Goal: Task Accomplishment & Management: Use online tool/utility

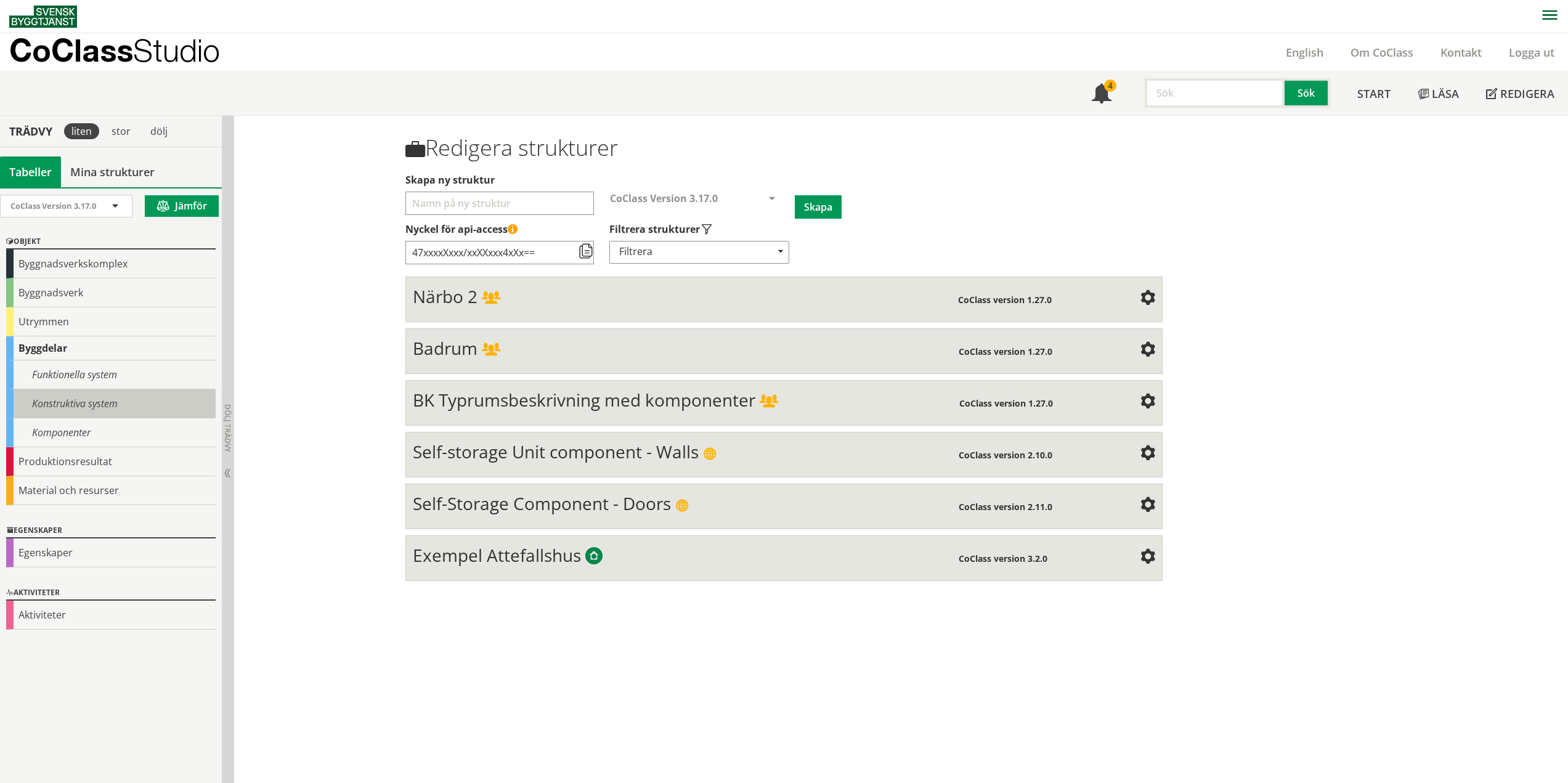
click at [90, 401] on div "Konstruktiva system" at bounding box center [111, 403] width 209 height 29
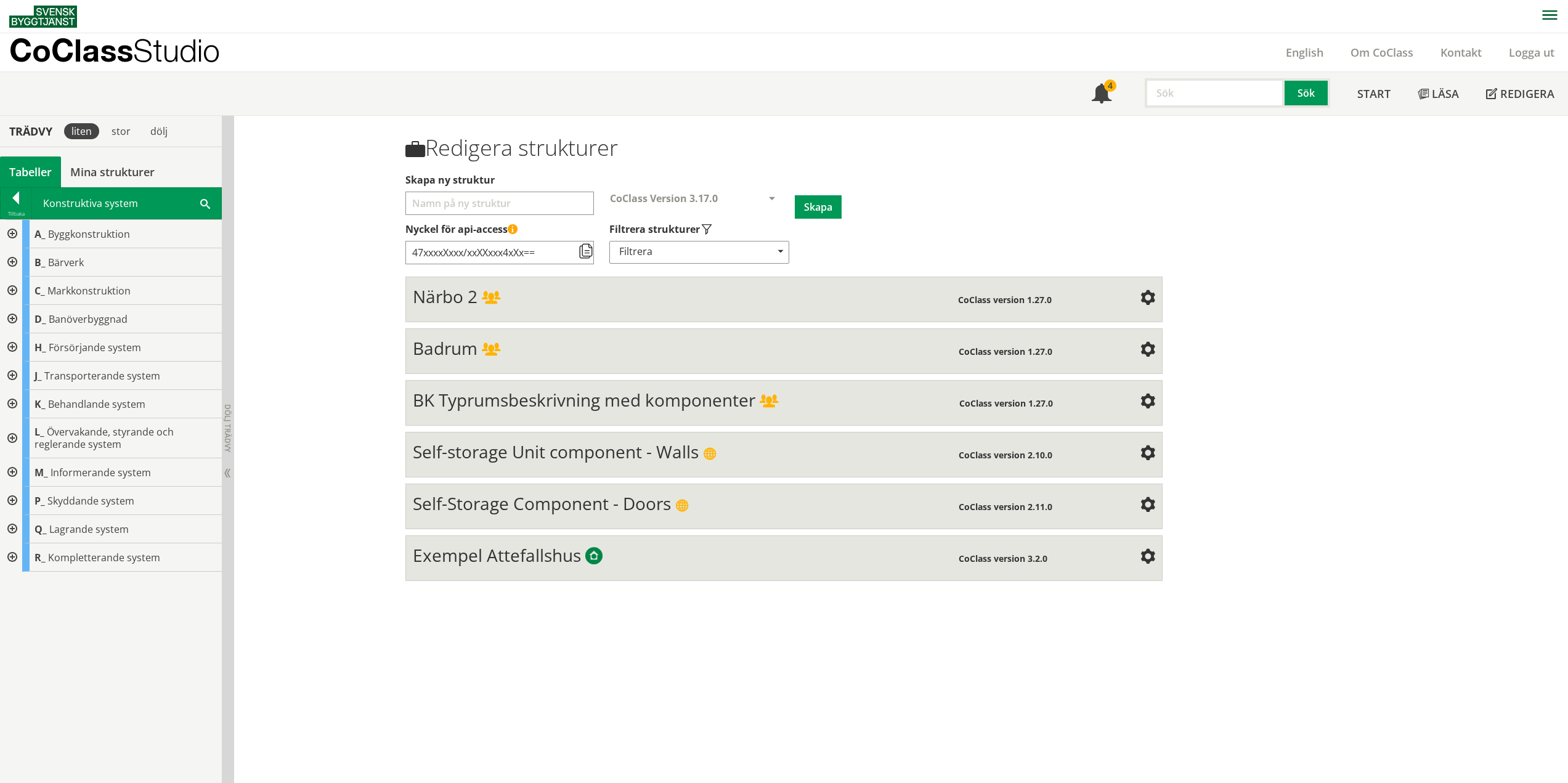
click at [12, 231] on div at bounding box center [11, 234] width 22 height 28
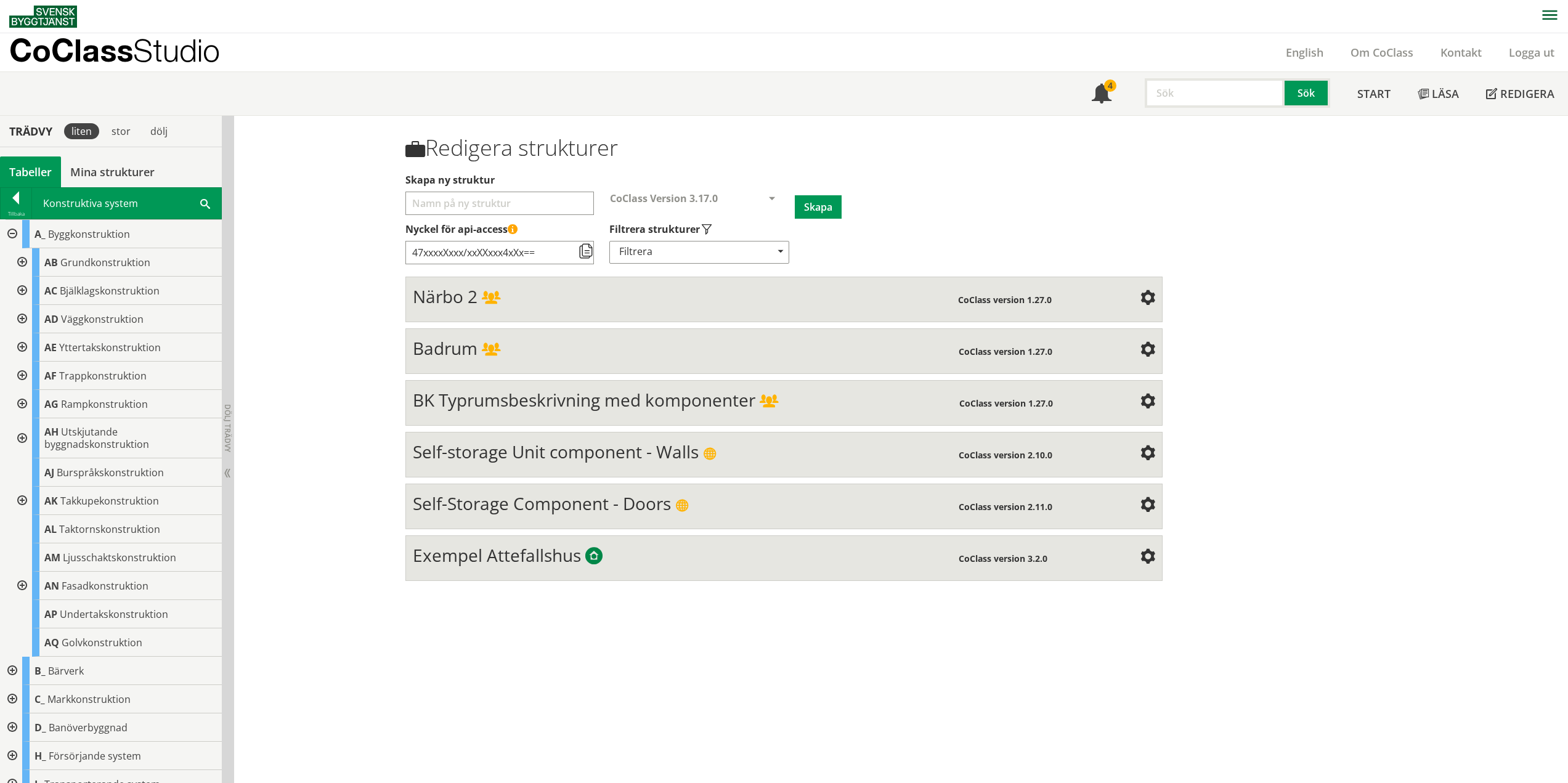
click at [25, 315] on div at bounding box center [21, 319] width 22 height 28
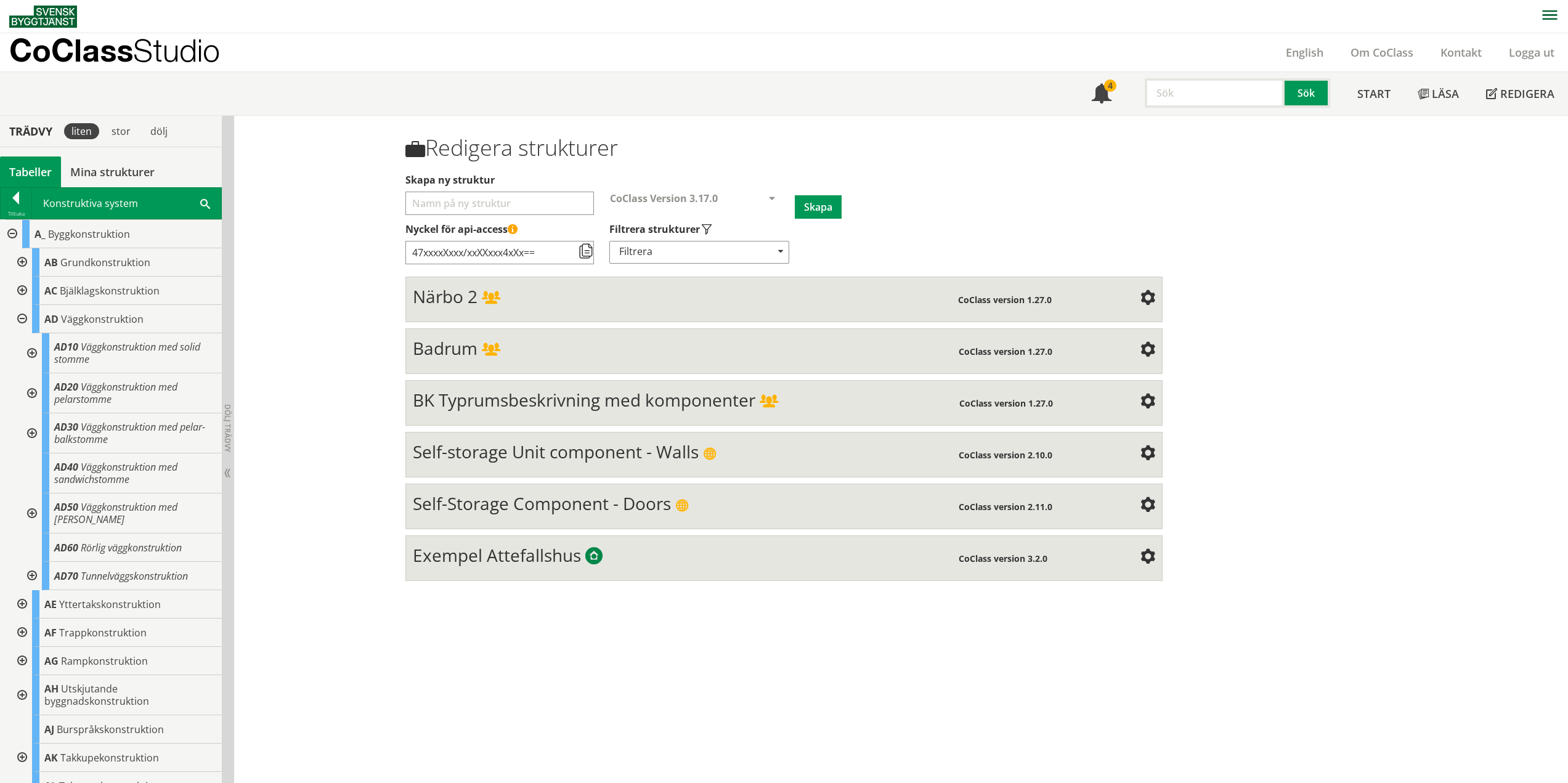
click at [31, 392] on div at bounding box center [31, 393] width 22 height 40
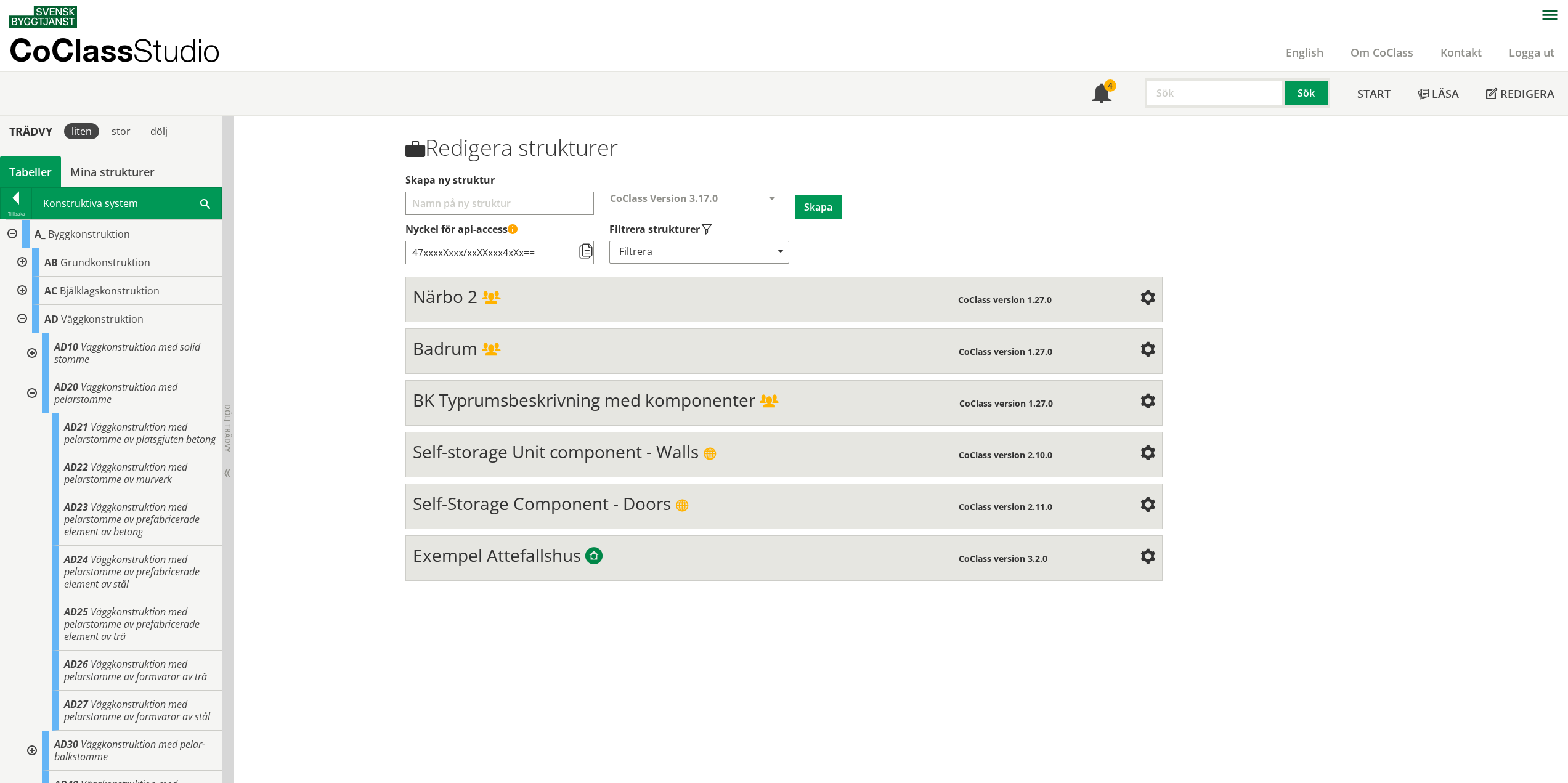
click at [32, 395] on div at bounding box center [31, 393] width 22 height 40
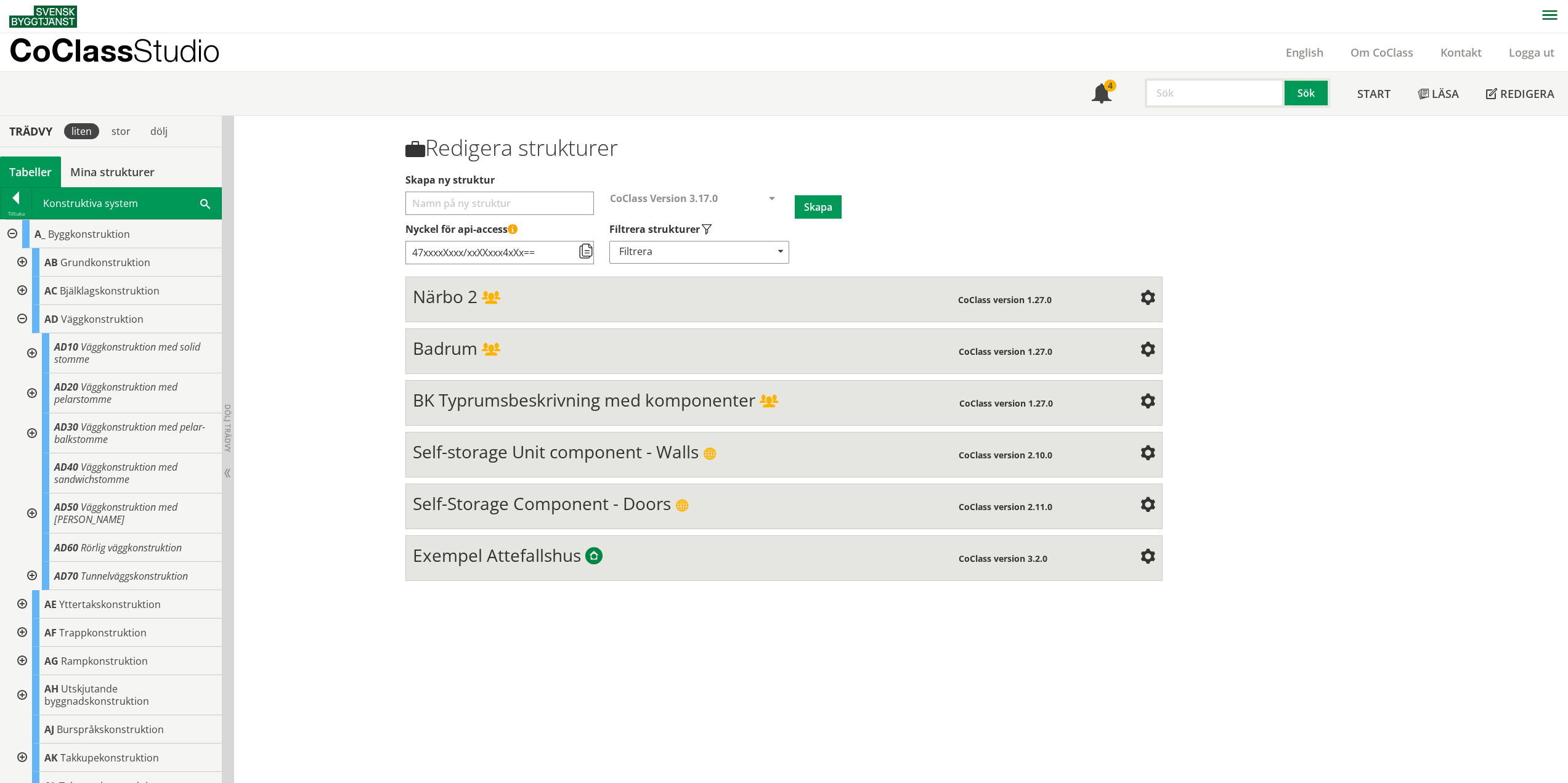
click at [34, 434] on div at bounding box center [31, 433] width 22 height 40
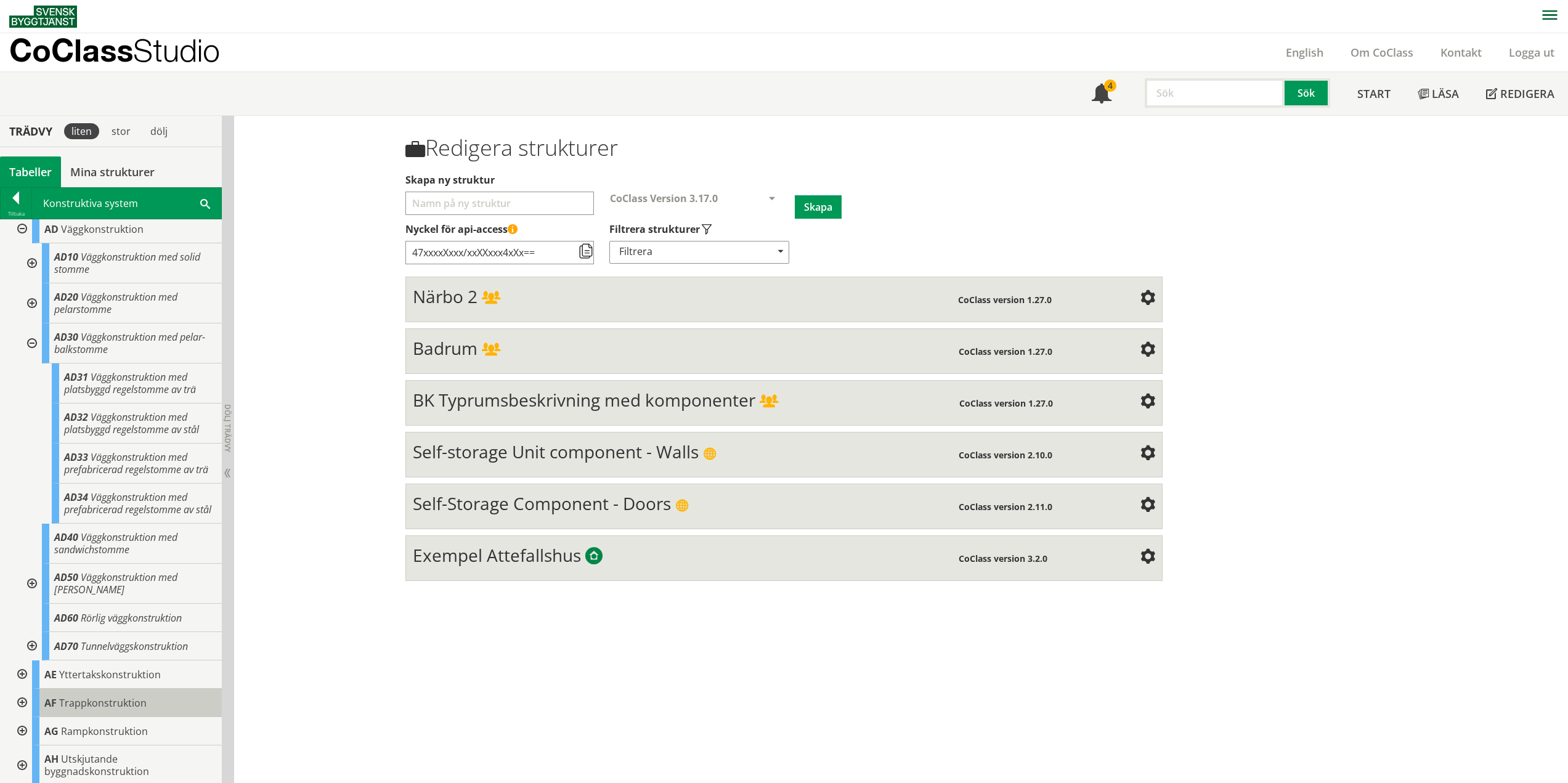
scroll to position [185, 0]
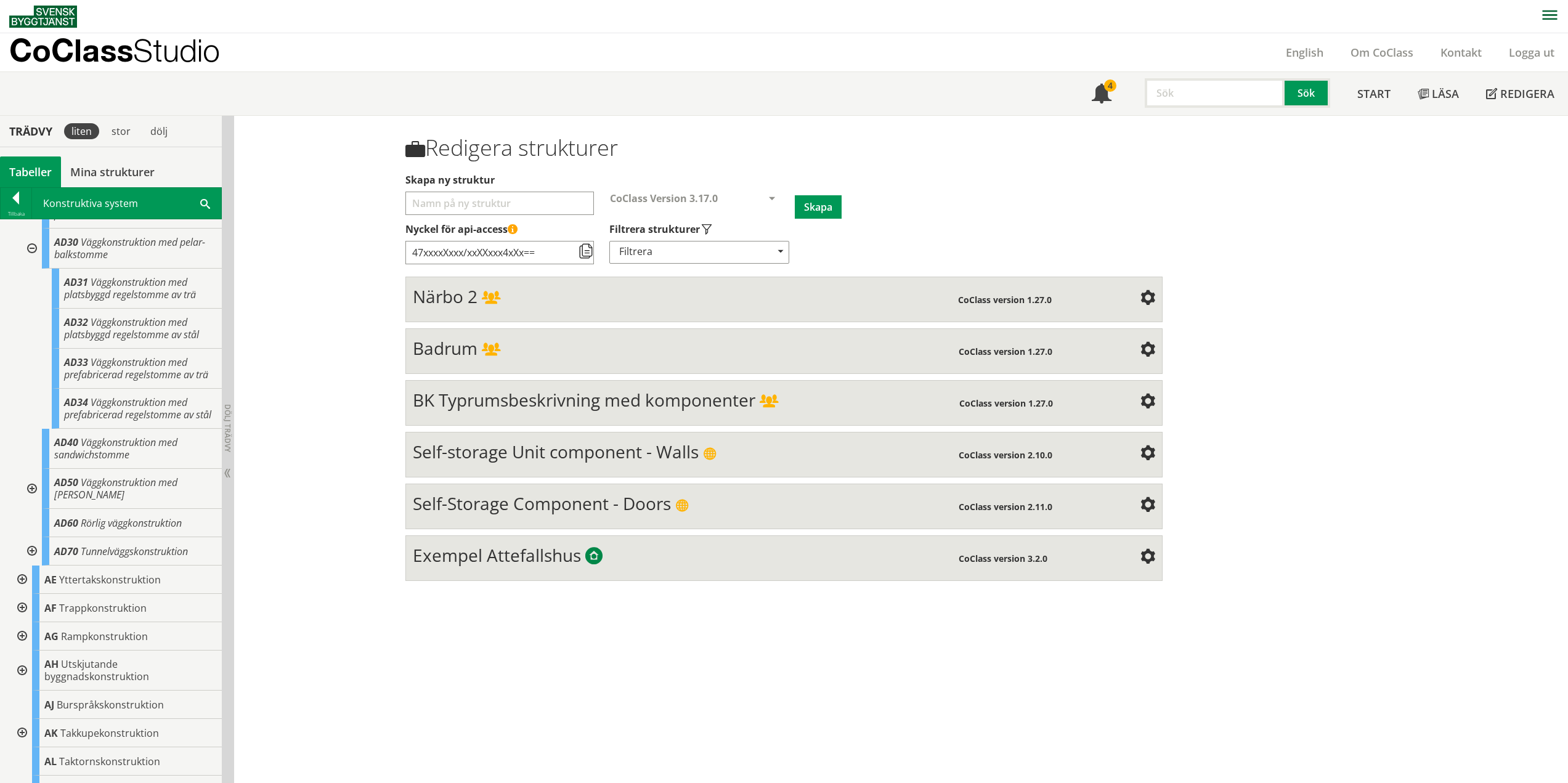
click at [27, 248] on div at bounding box center [31, 248] width 22 height 40
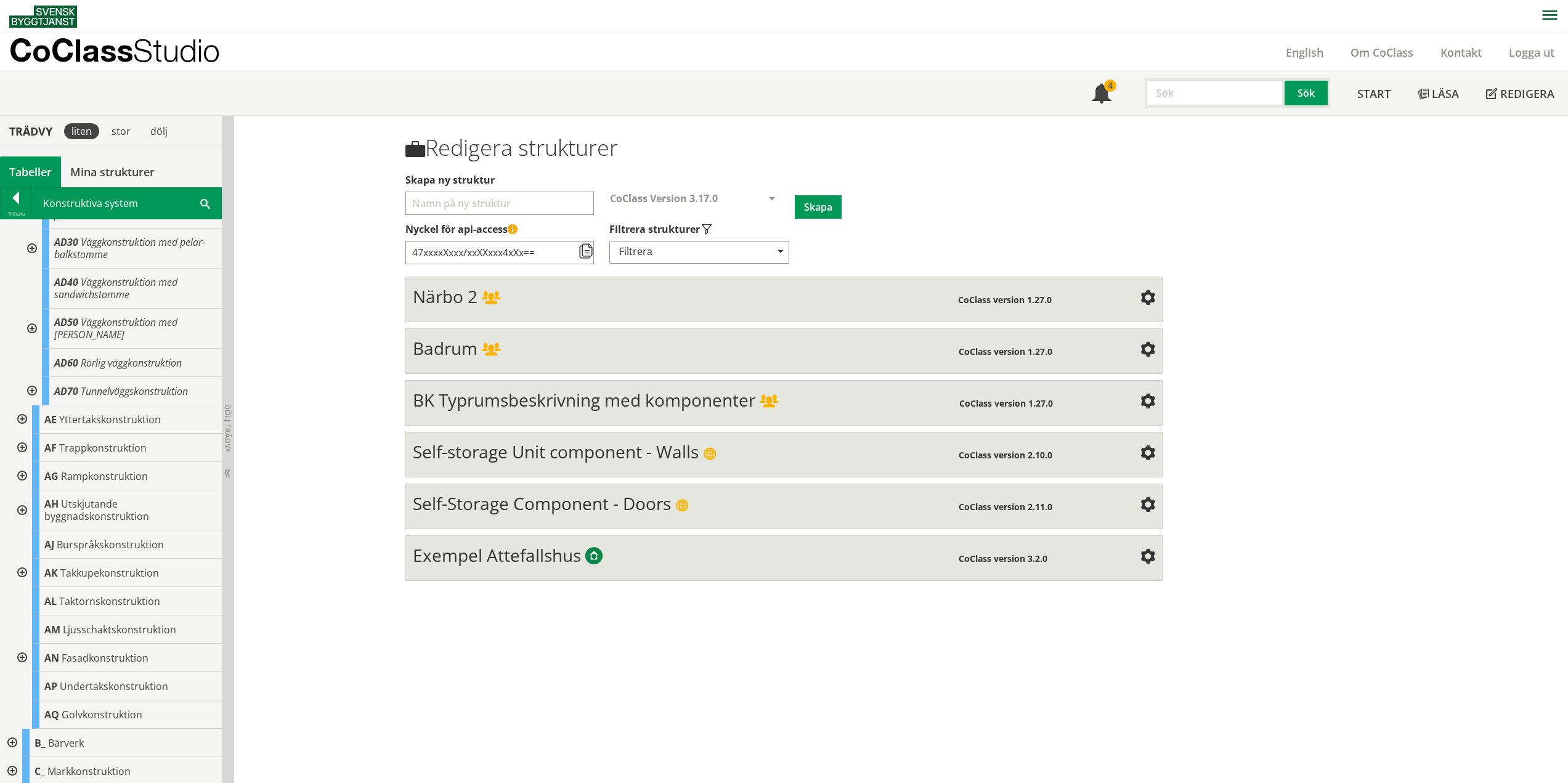
click at [32, 328] on div at bounding box center [31, 328] width 22 height 40
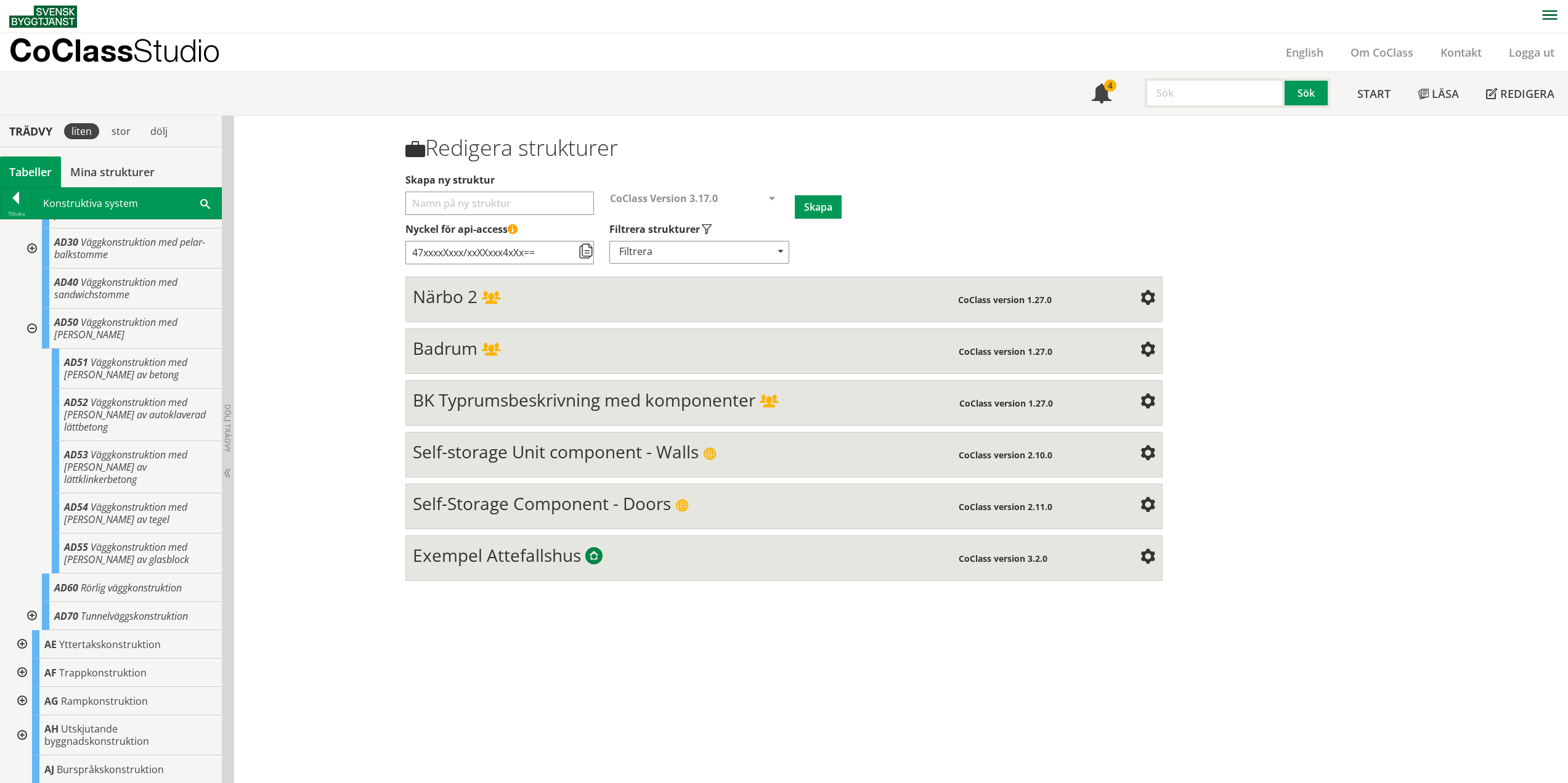
click at [40, 329] on div at bounding box center [31, 328] width 22 height 40
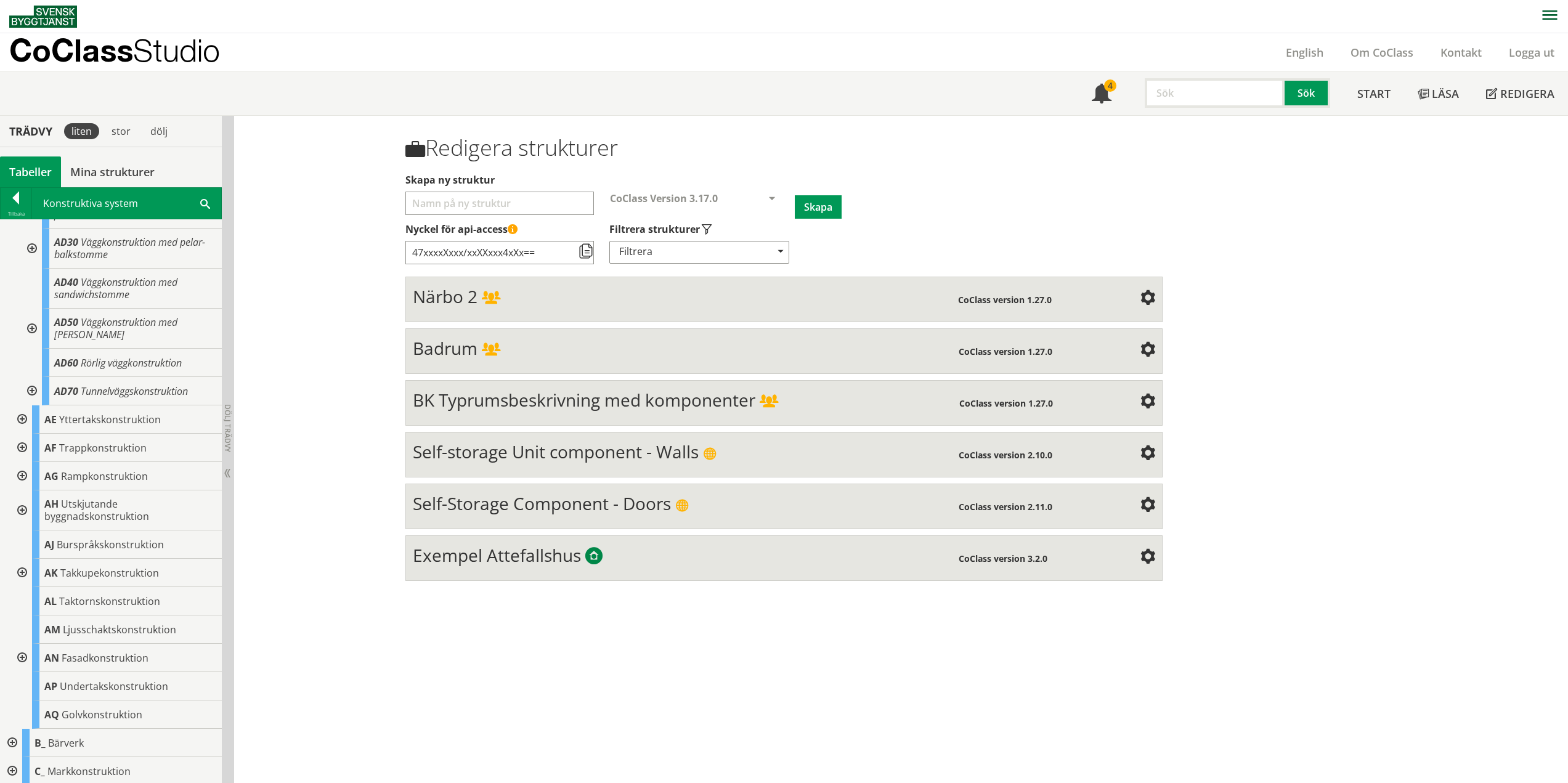
click at [32, 391] on div at bounding box center [31, 391] width 22 height 28
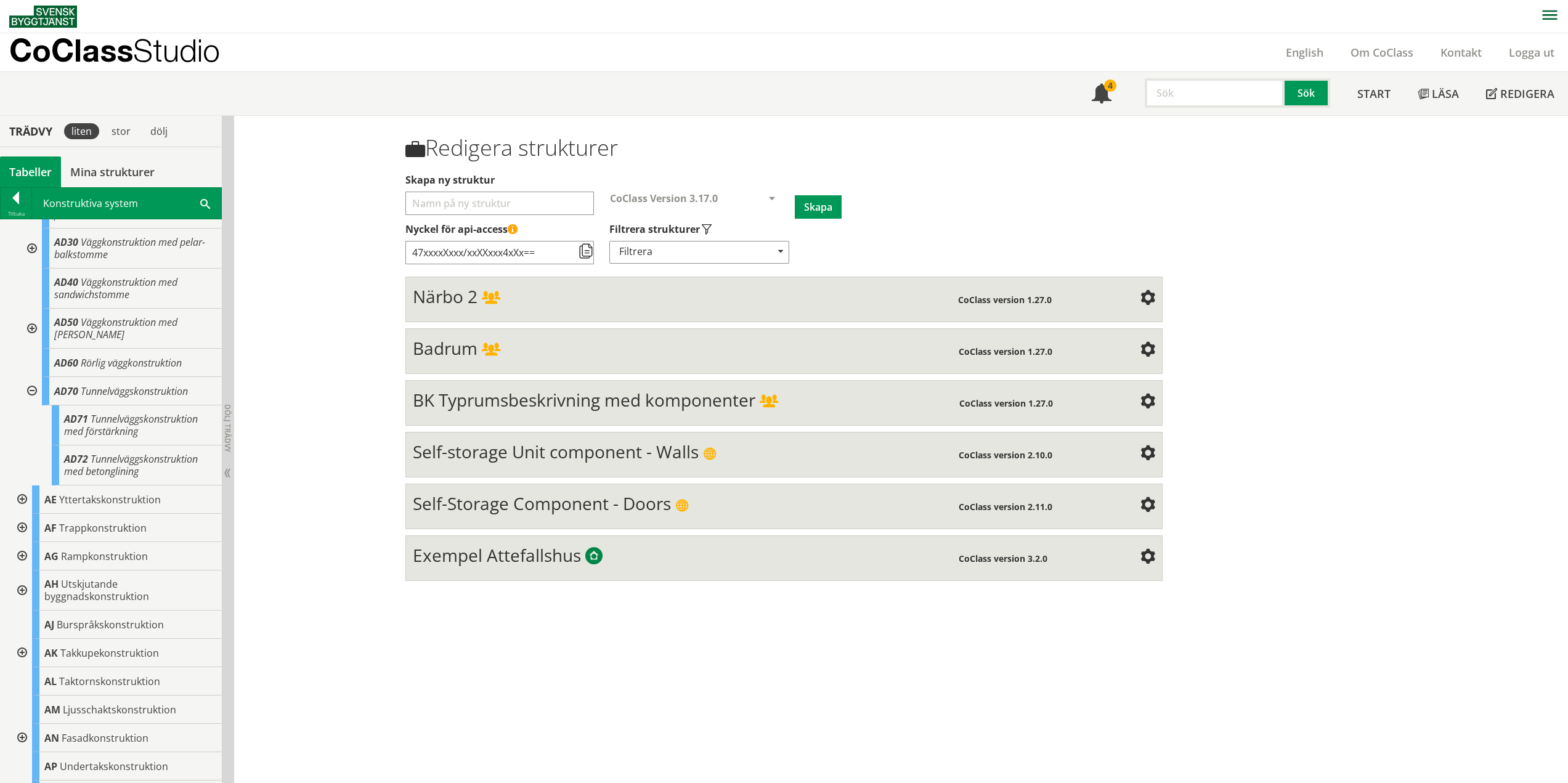
click at [34, 391] on div at bounding box center [31, 391] width 22 height 28
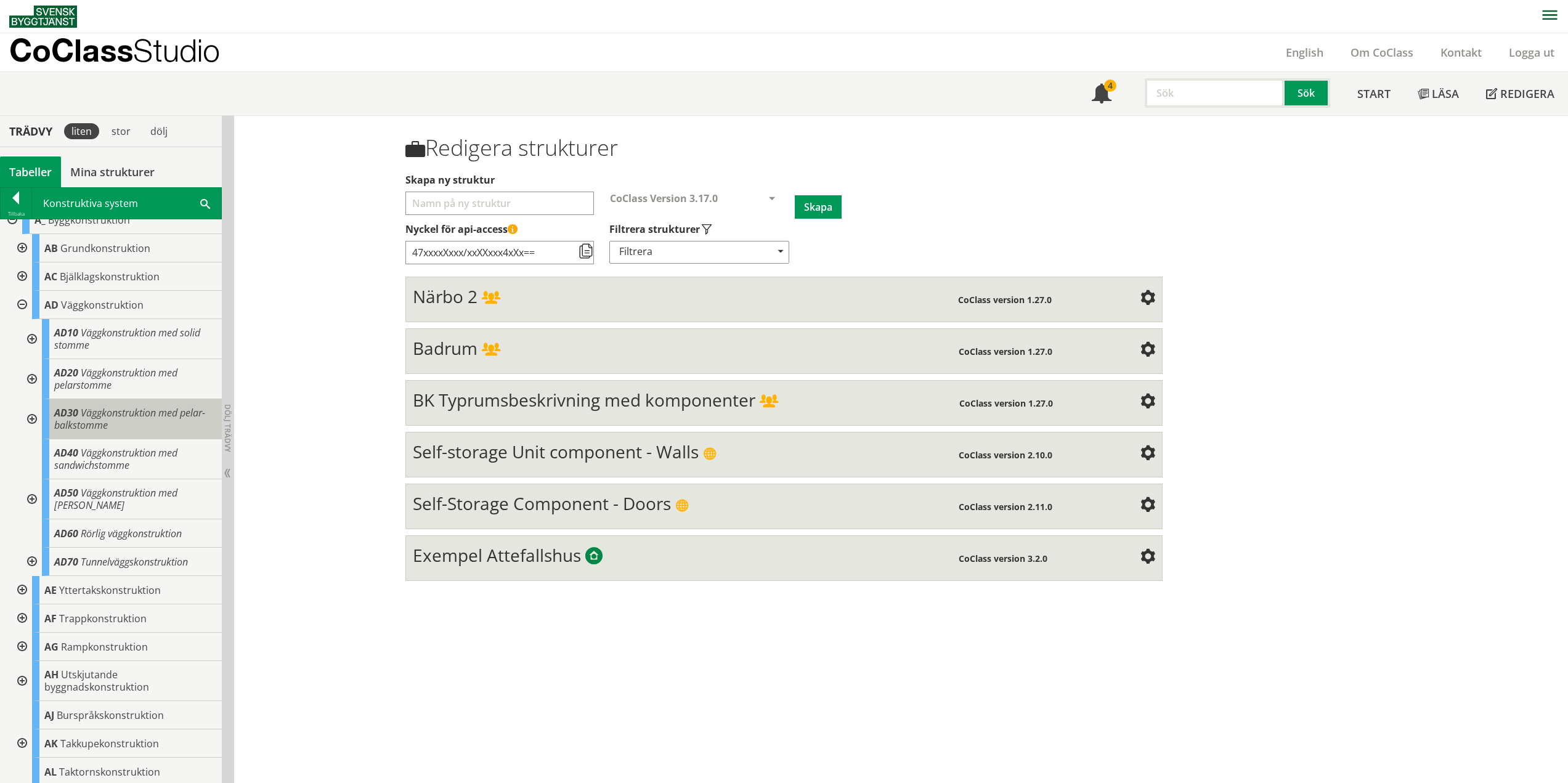
scroll to position [0, 0]
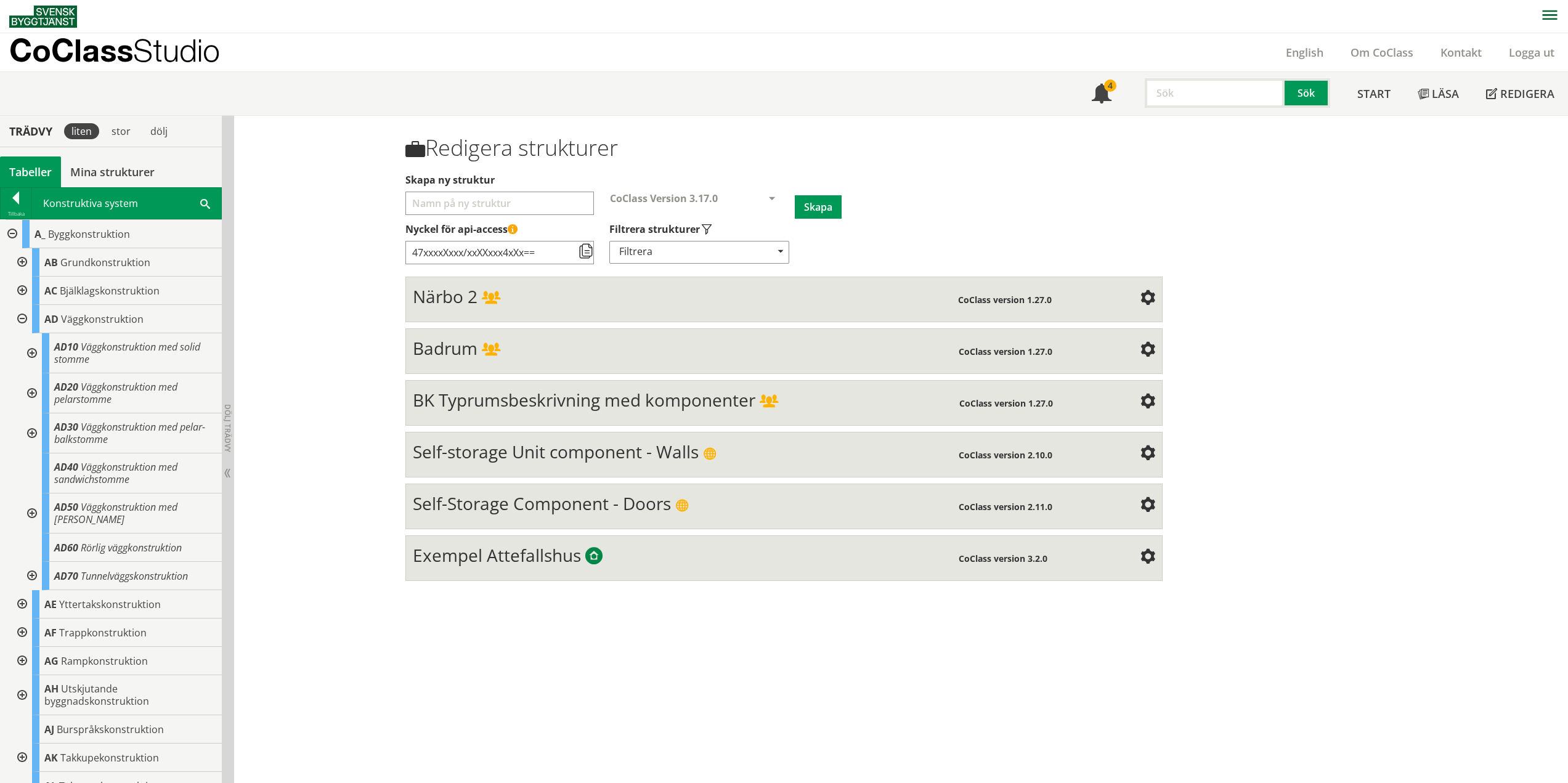
click at [27, 318] on div at bounding box center [21, 319] width 22 height 28
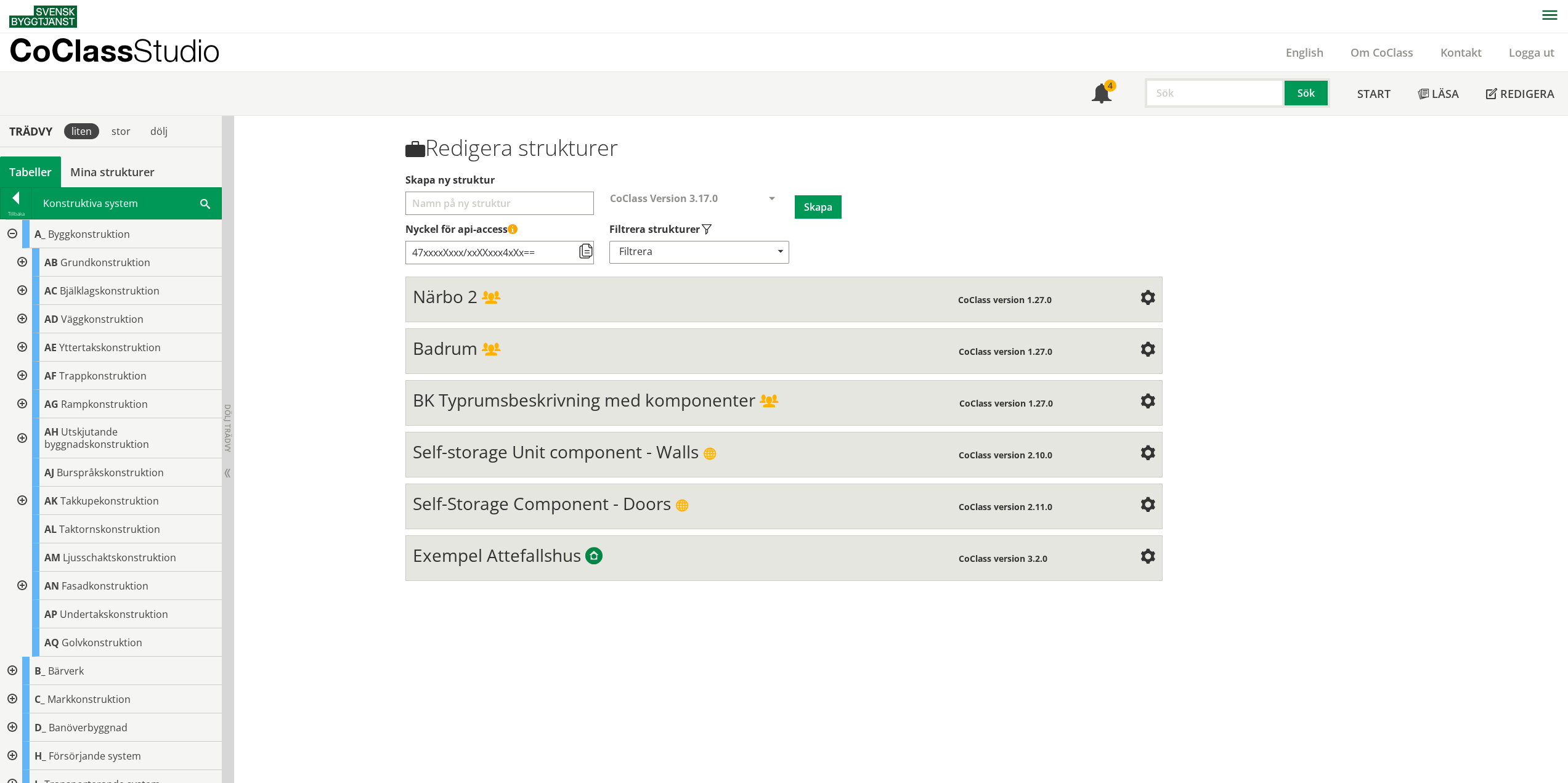
click at [28, 348] on div at bounding box center [21, 347] width 22 height 28
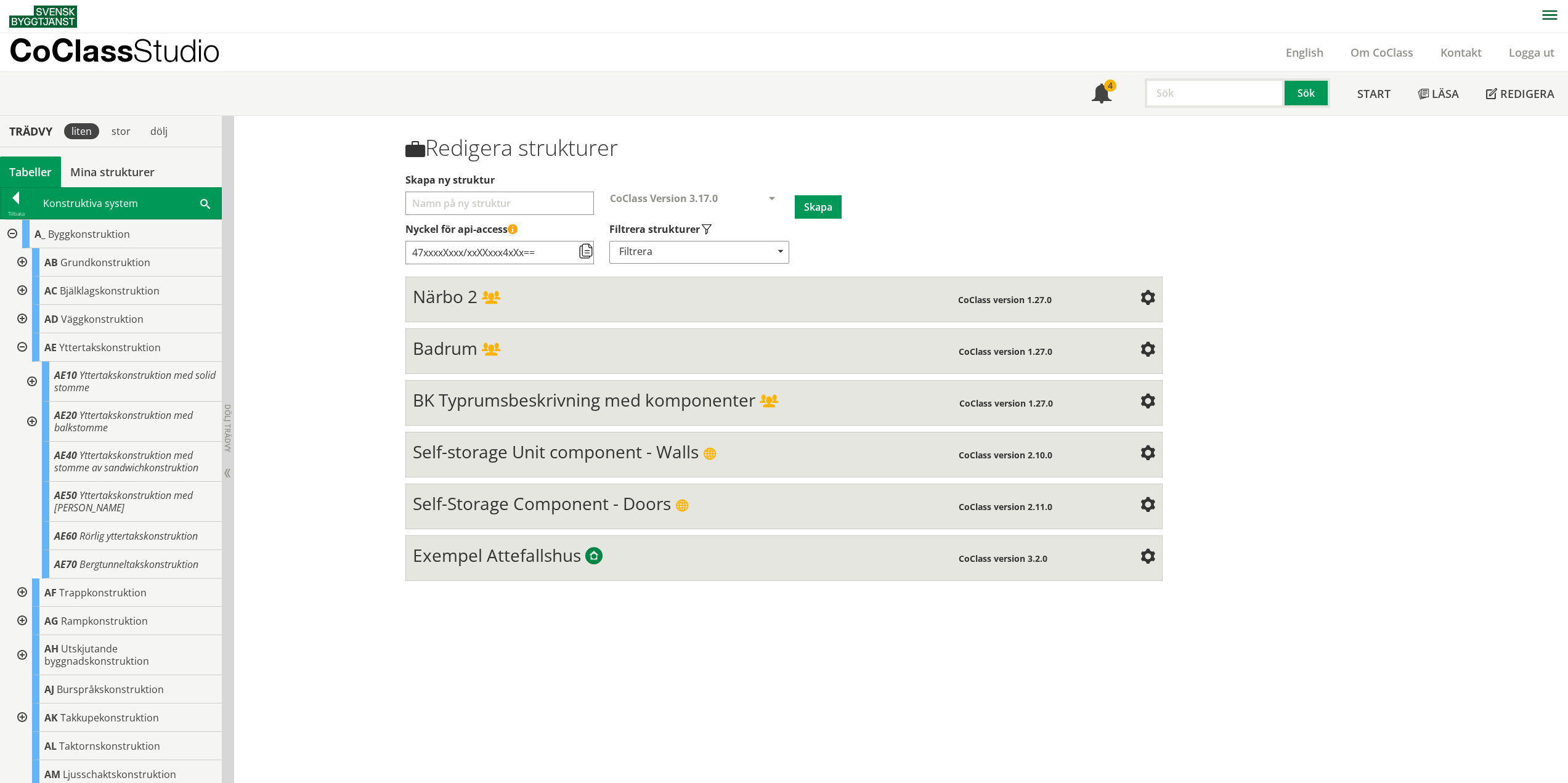
drag, startPoint x: 30, startPoint y: 379, endPoint x: 26, endPoint y: 388, distance: 9.8
click at [30, 379] on div at bounding box center [31, 382] width 22 height 40
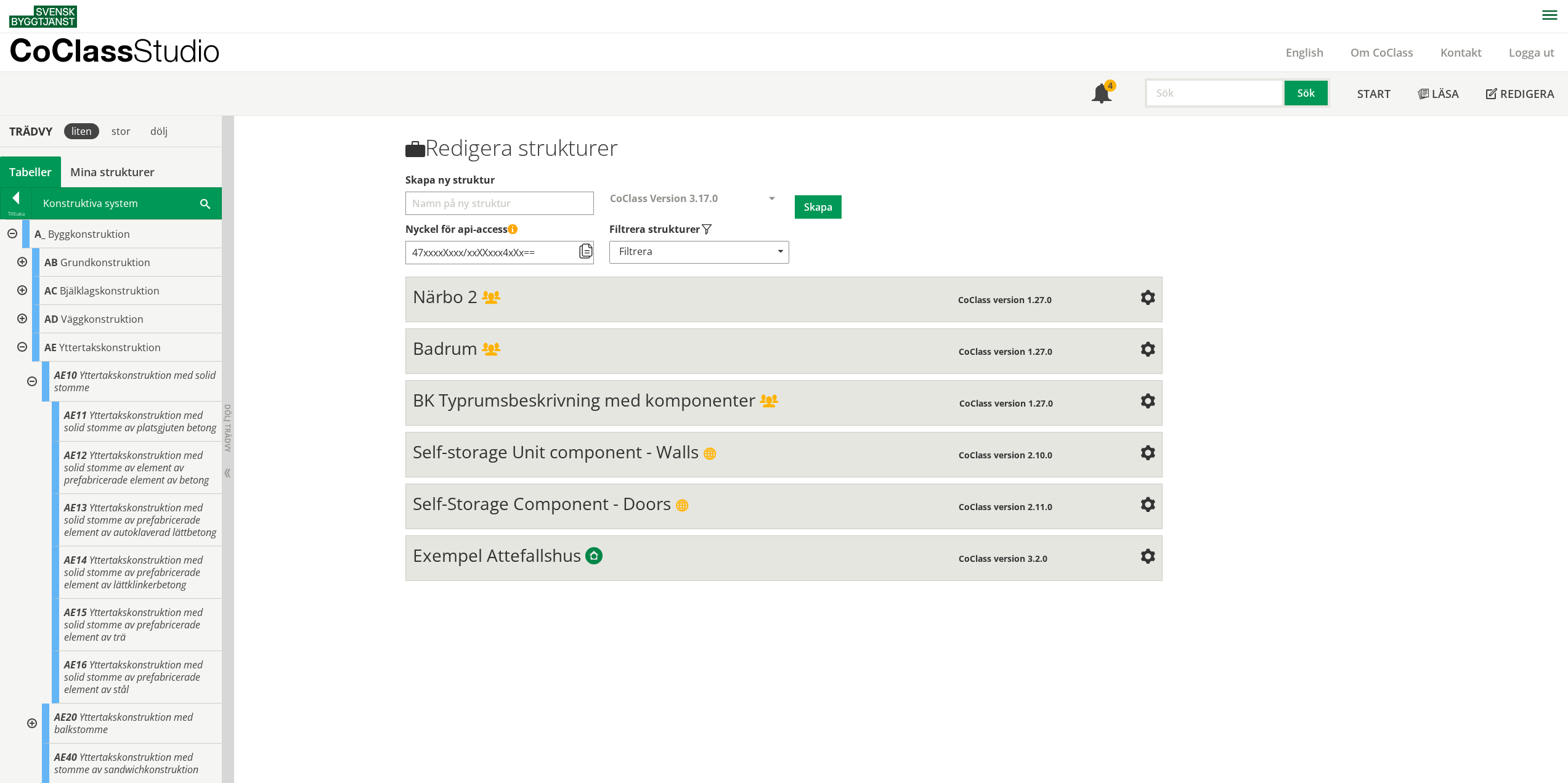
drag, startPoint x: 32, startPoint y: 382, endPoint x: 32, endPoint y: 392, distance: 10.0
click at [32, 382] on div at bounding box center [31, 382] width 22 height 40
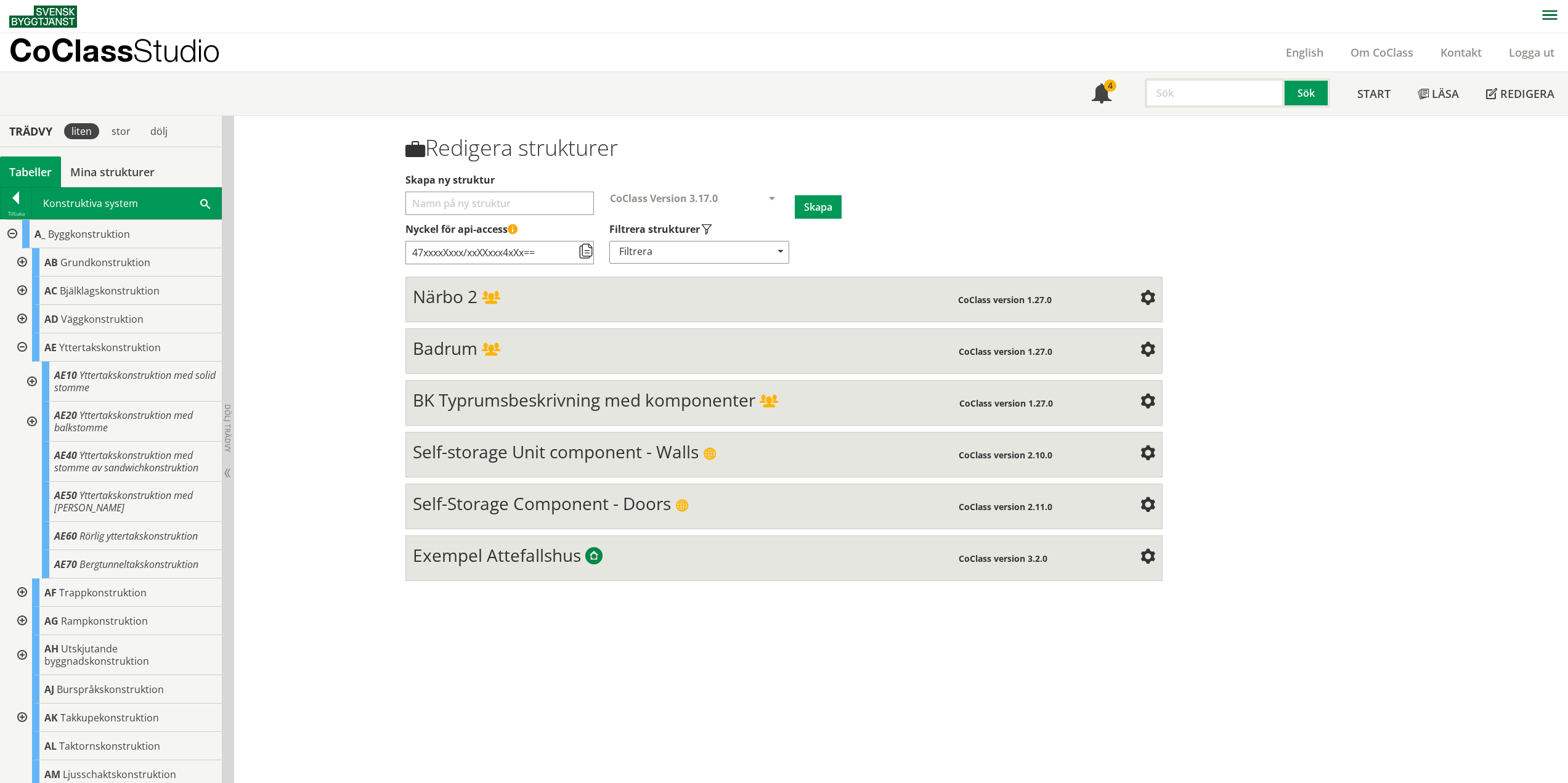
click at [35, 422] on div at bounding box center [31, 422] width 22 height 40
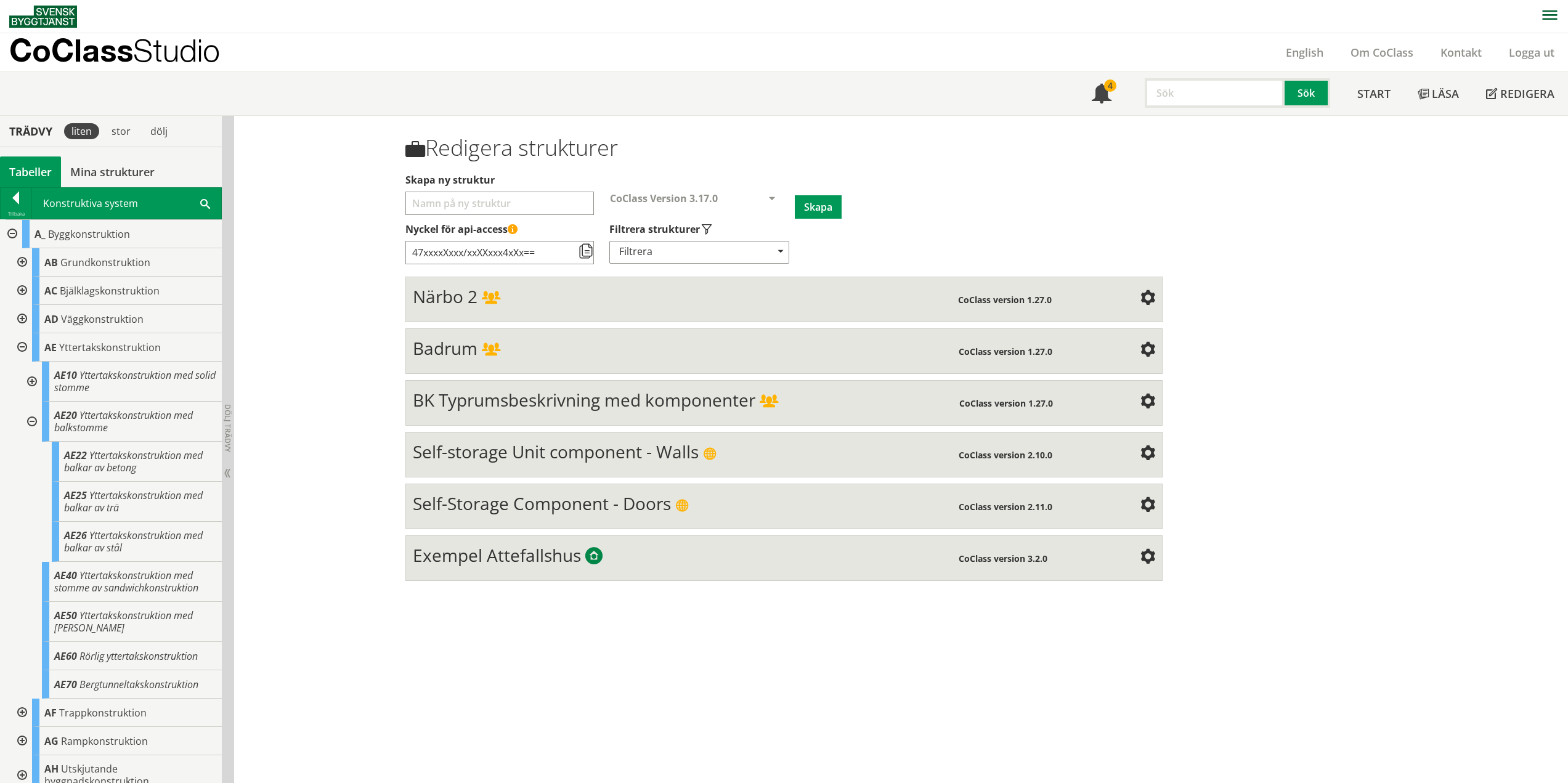
click at [33, 420] on div at bounding box center [31, 422] width 22 height 40
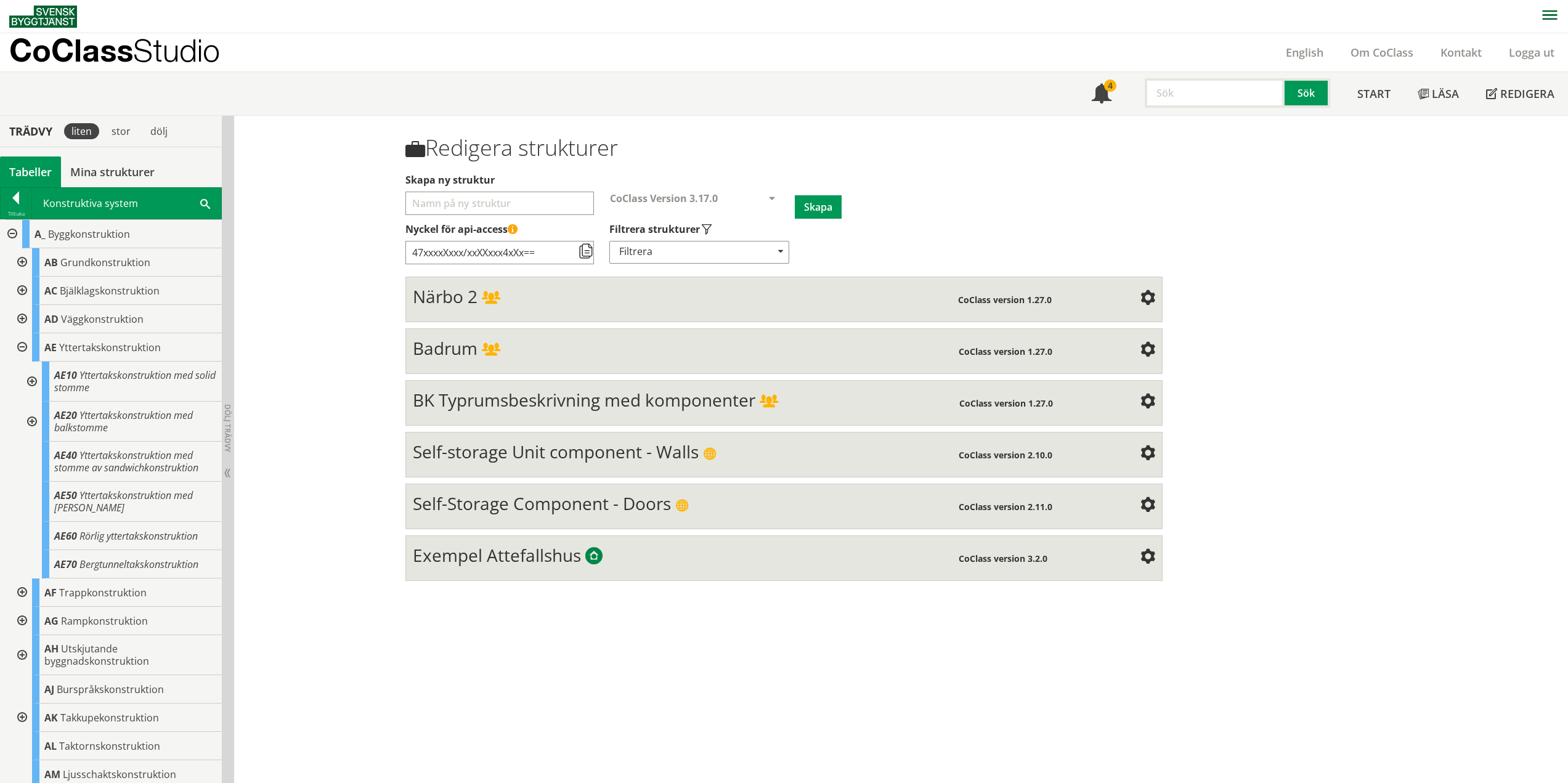
click at [20, 346] on div at bounding box center [21, 347] width 22 height 28
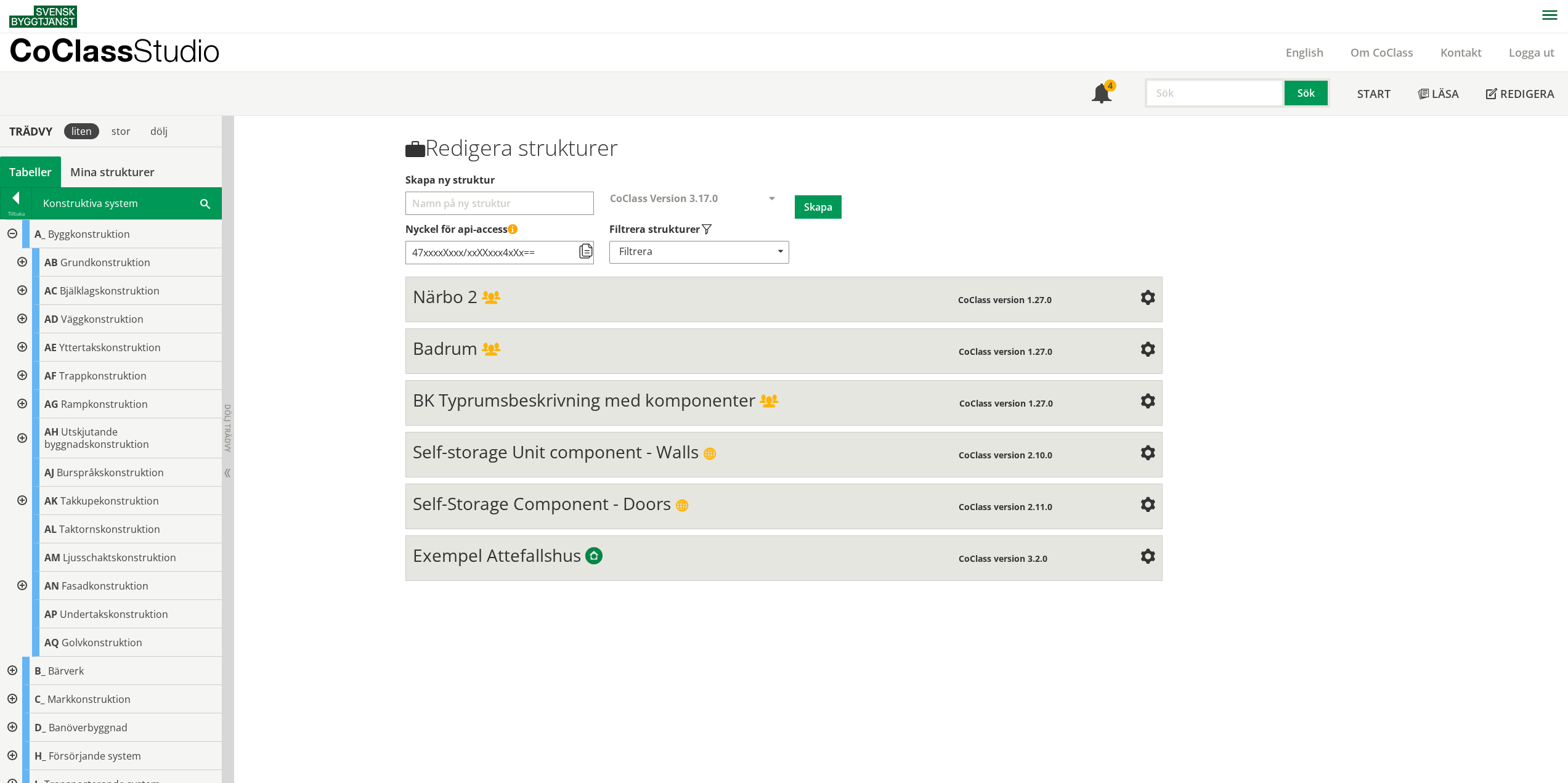
click at [25, 373] on div at bounding box center [21, 376] width 22 height 28
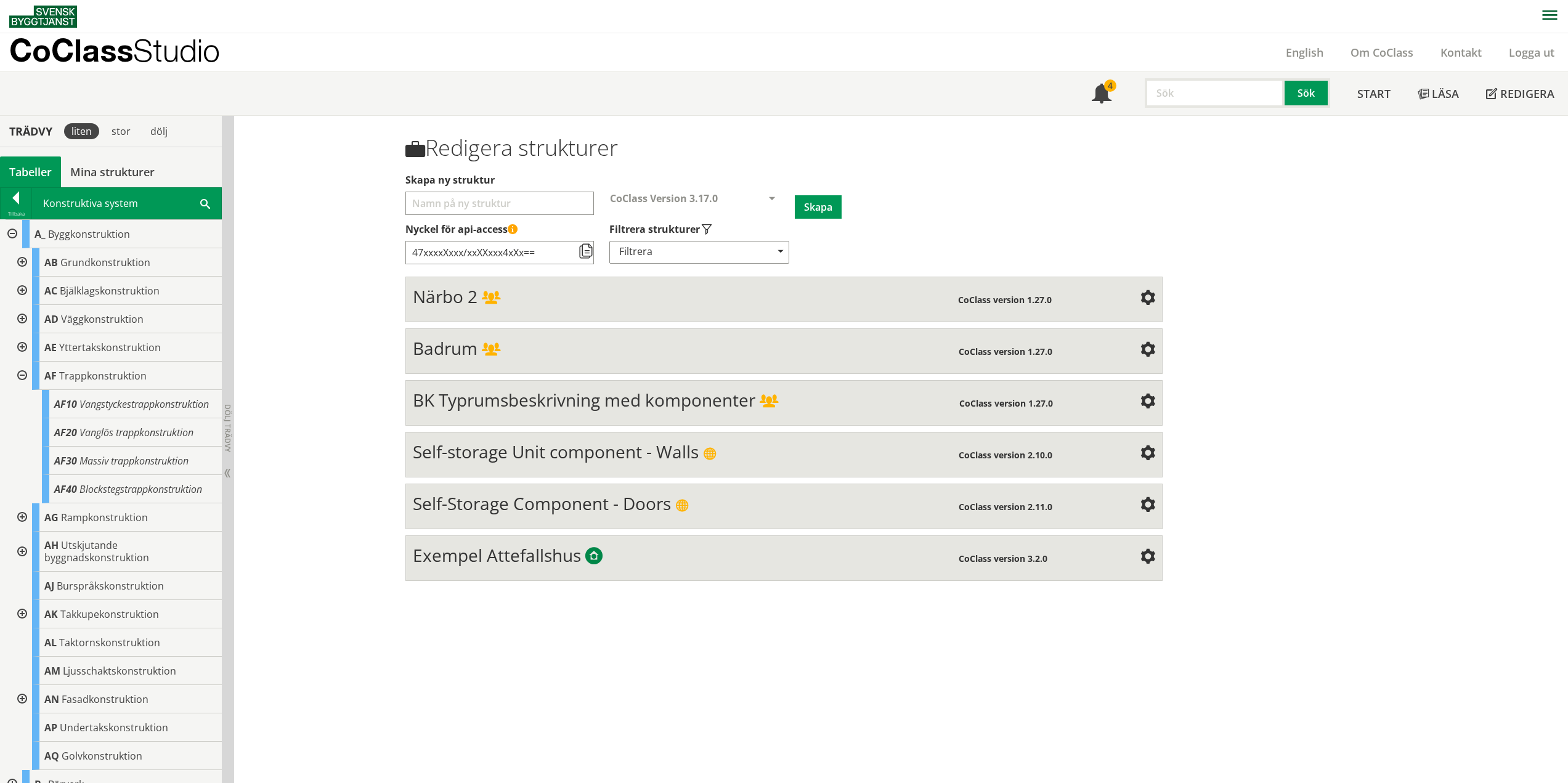
click at [22, 377] on div at bounding box center [21, 376] width 22 height 28
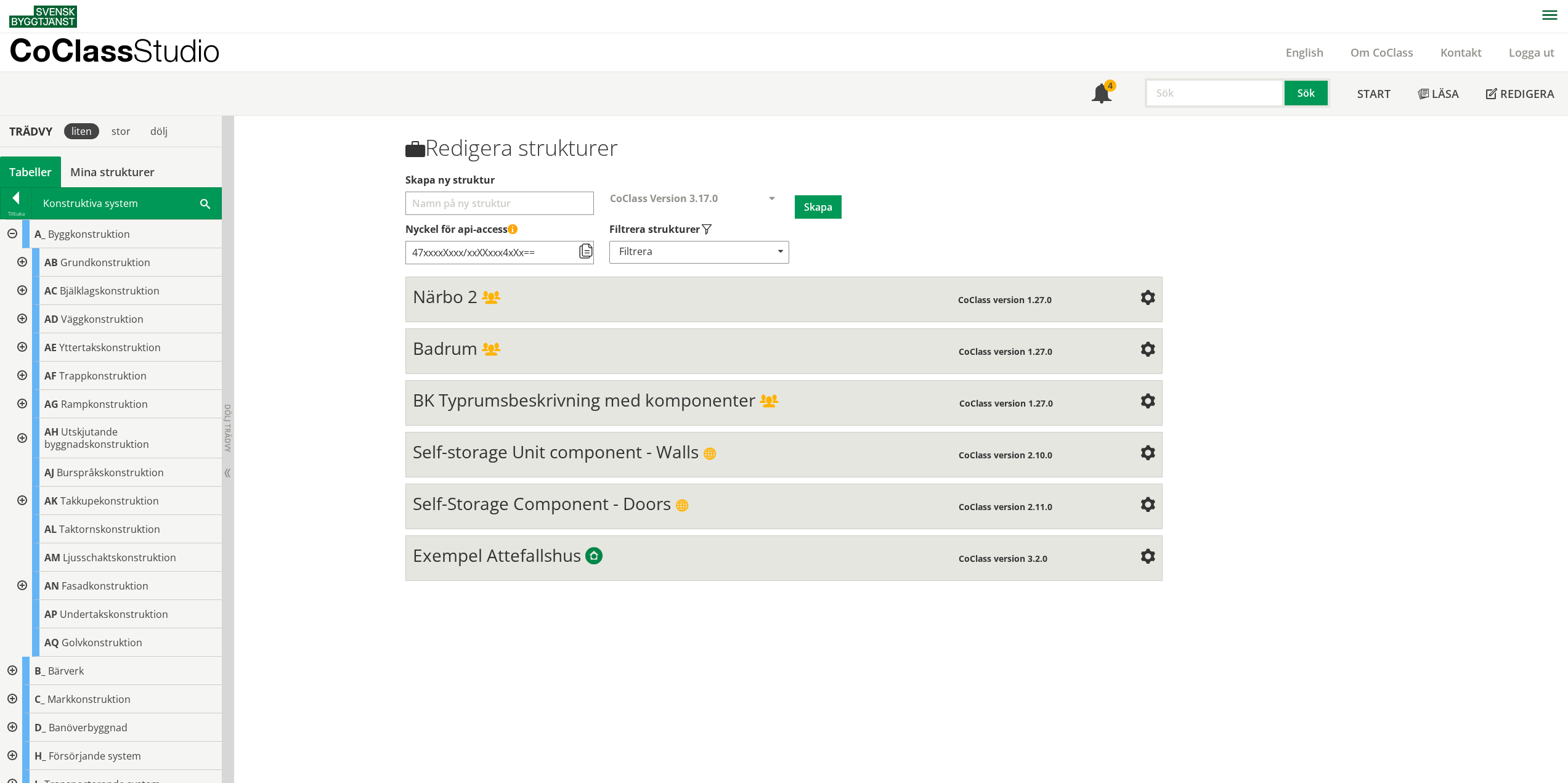
click at [22, 377] on div at bounding box center [21, 376] width 22 height 28
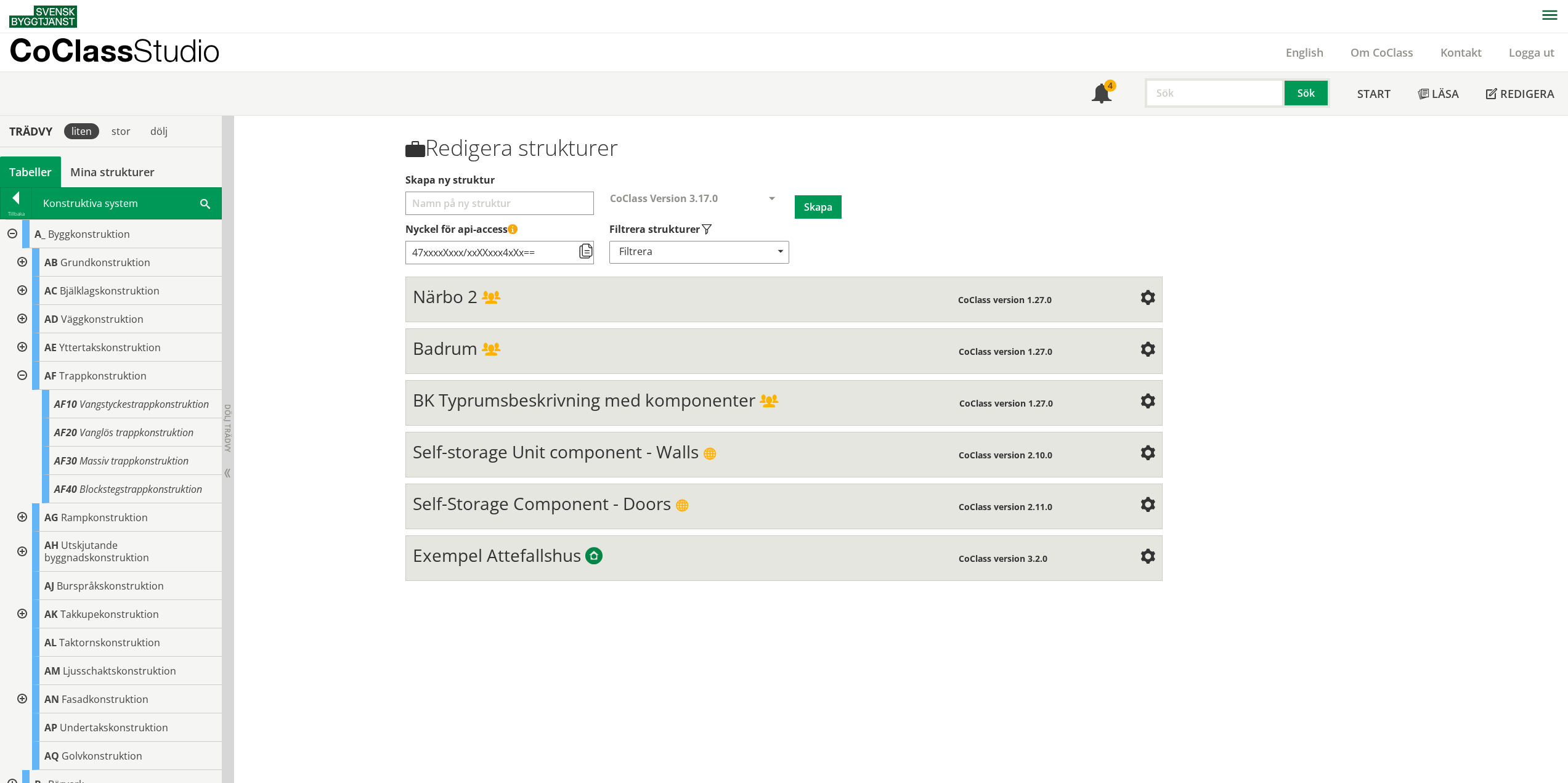
click at [25, 376] on div at bounding box center [21, 376] width 22 height 28
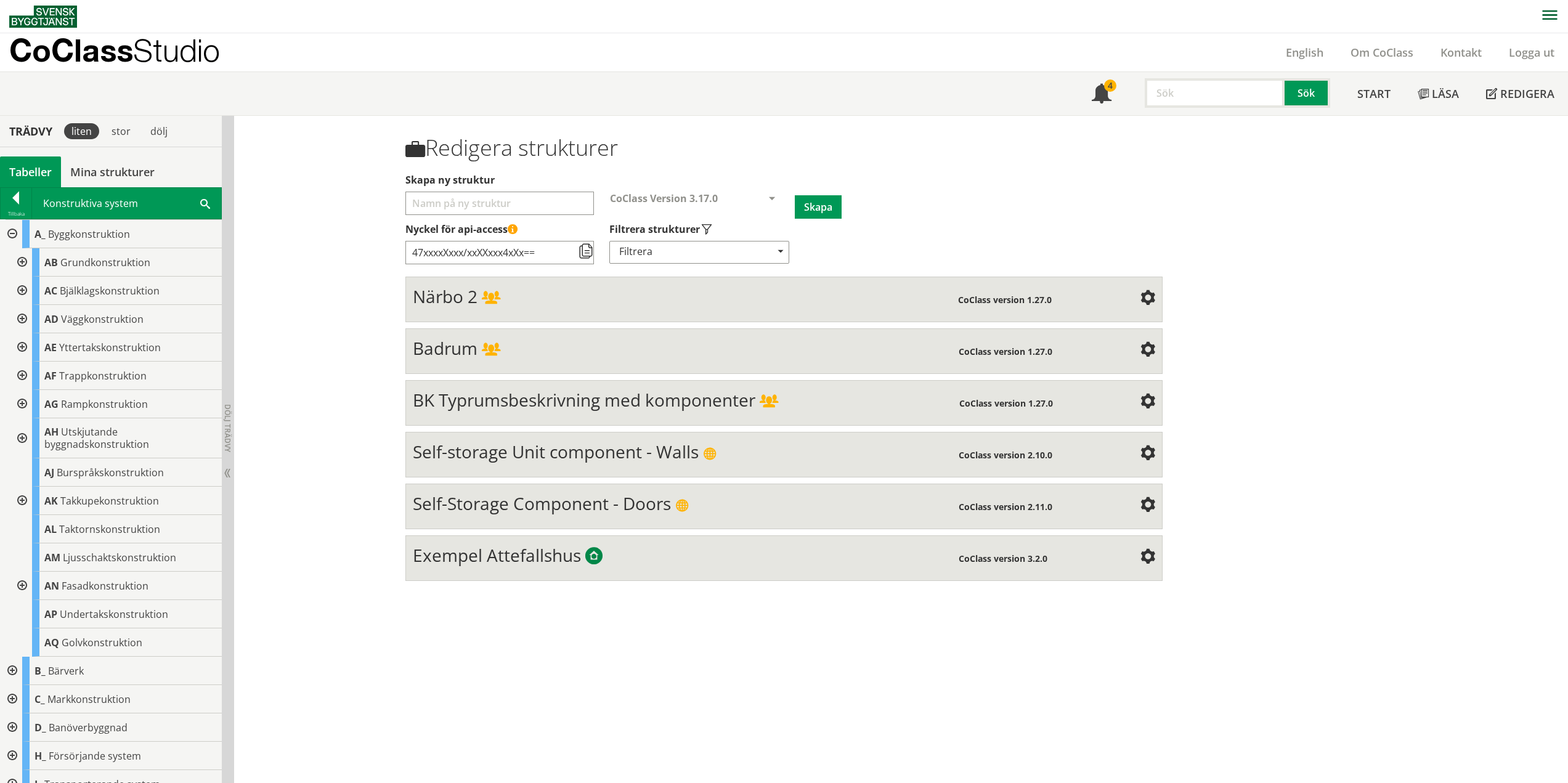
click at [25, 405] on div at bounding box center [21, 404] width 22 height 28
click at [22, 404] on div at bounding box center [21, 404] width 22 height 28
click at [23, 438] on div at bounding box center [21, 438] width 22 height 40
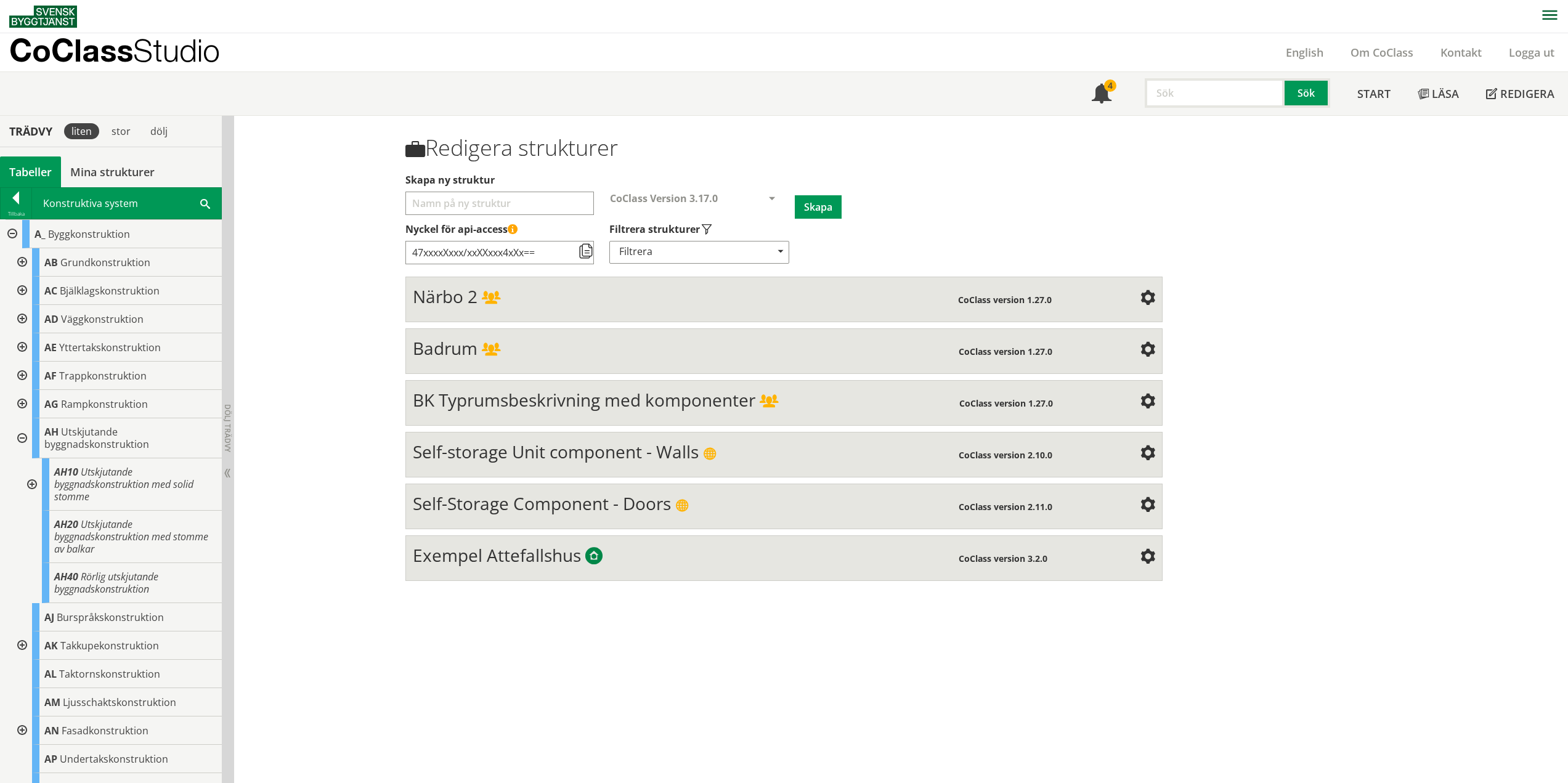
click at [31, 483] on div at bounding box center [31, 485] width 22 height 53
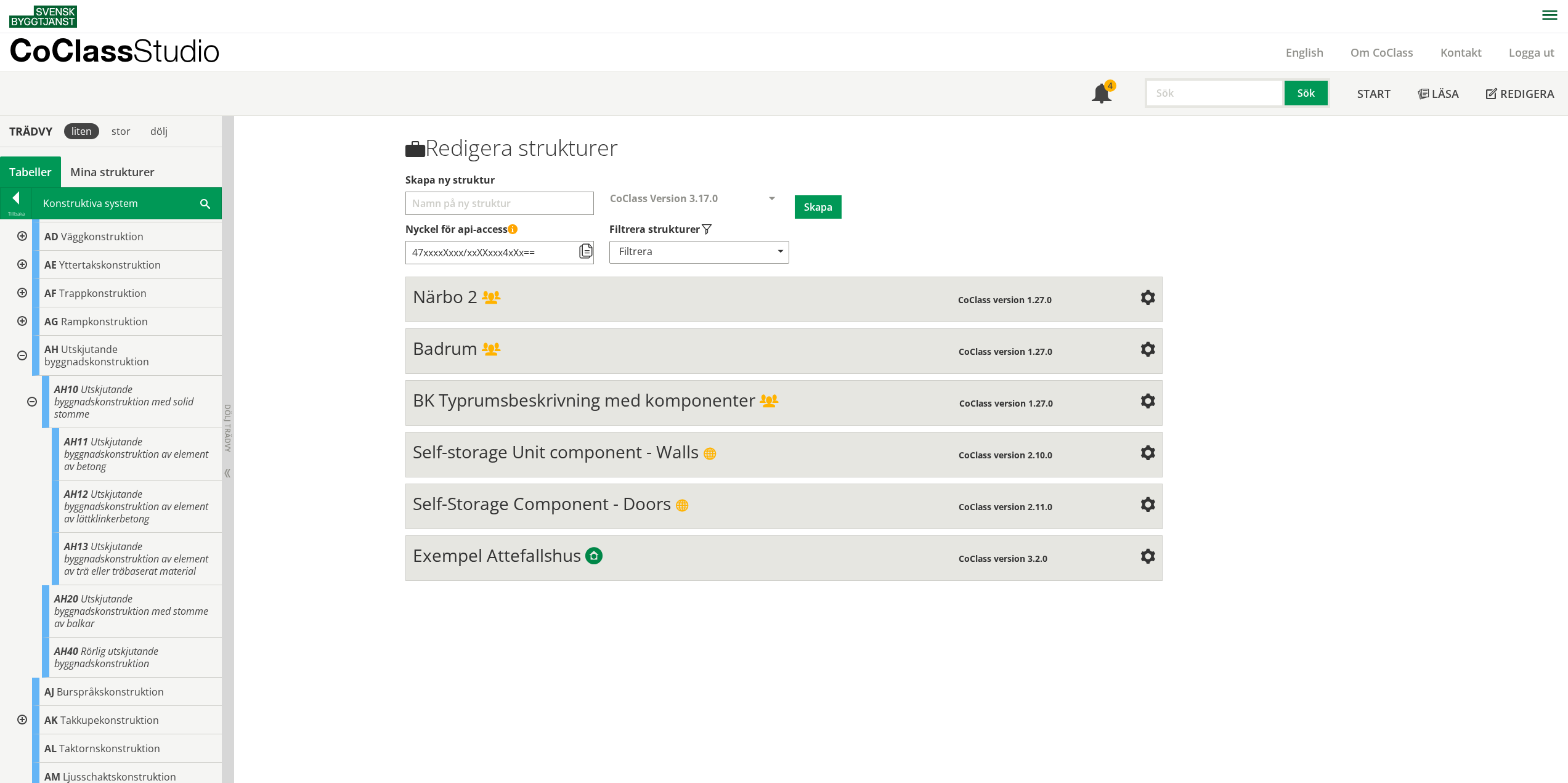
scroll to position [124, 0]
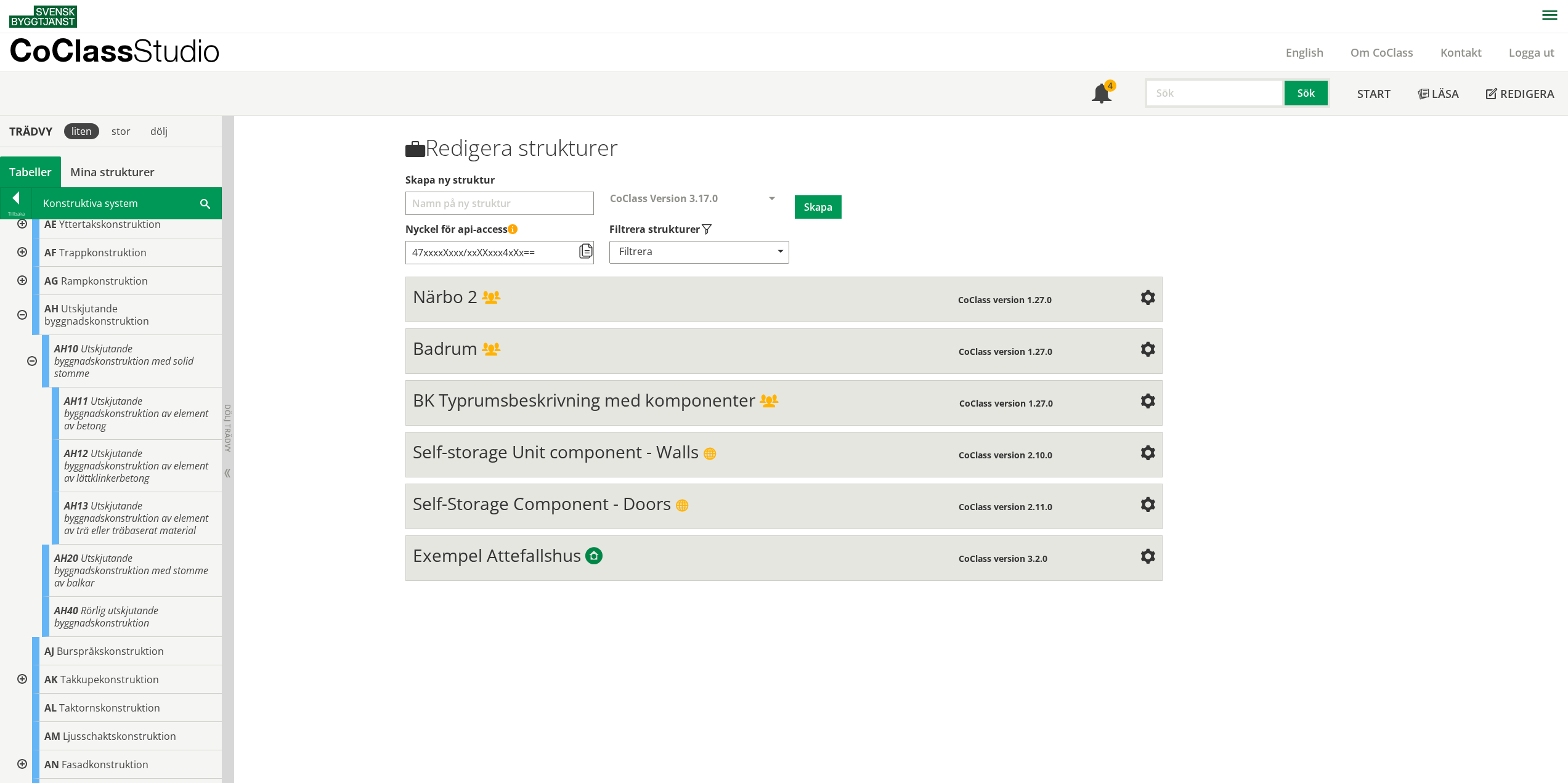
click at [31, 359] on div at bounding box center [31, 361] width 22 height 53
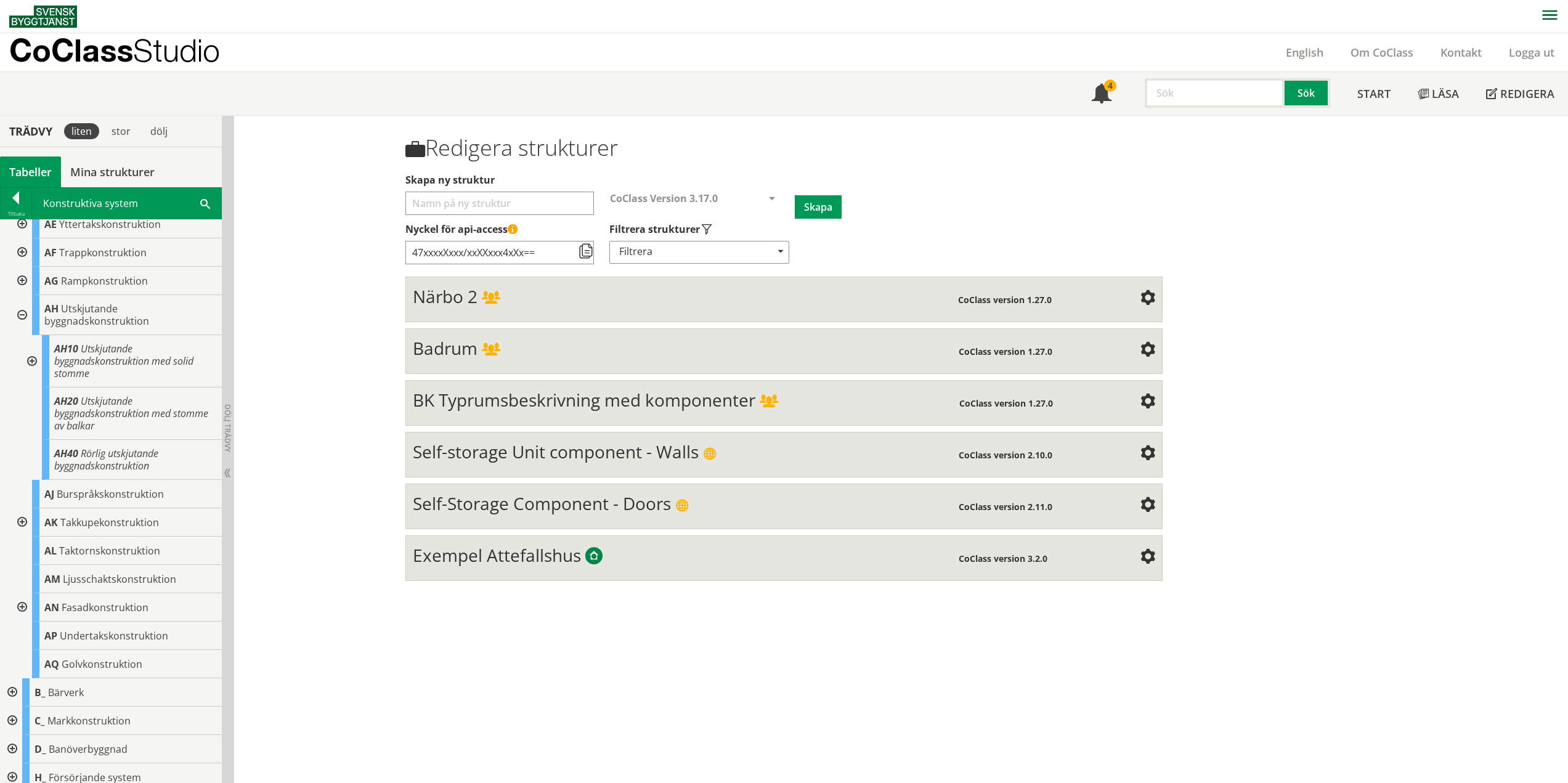
click at [22, 315] on div at bounding box center [21, 315] width 22 height 40
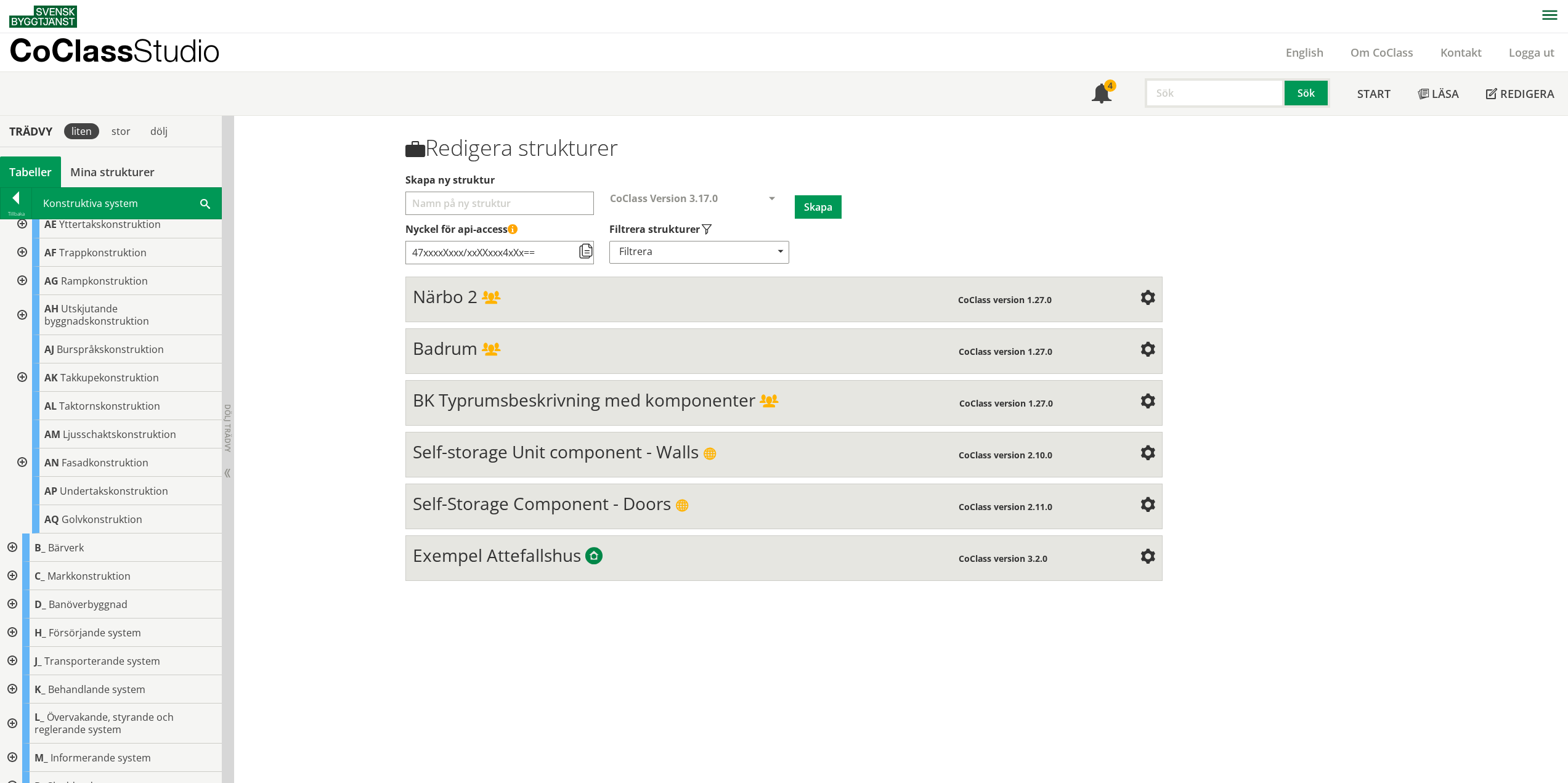
click at [25, 377] on div at bounding box center [21, 377] width 22 height 28
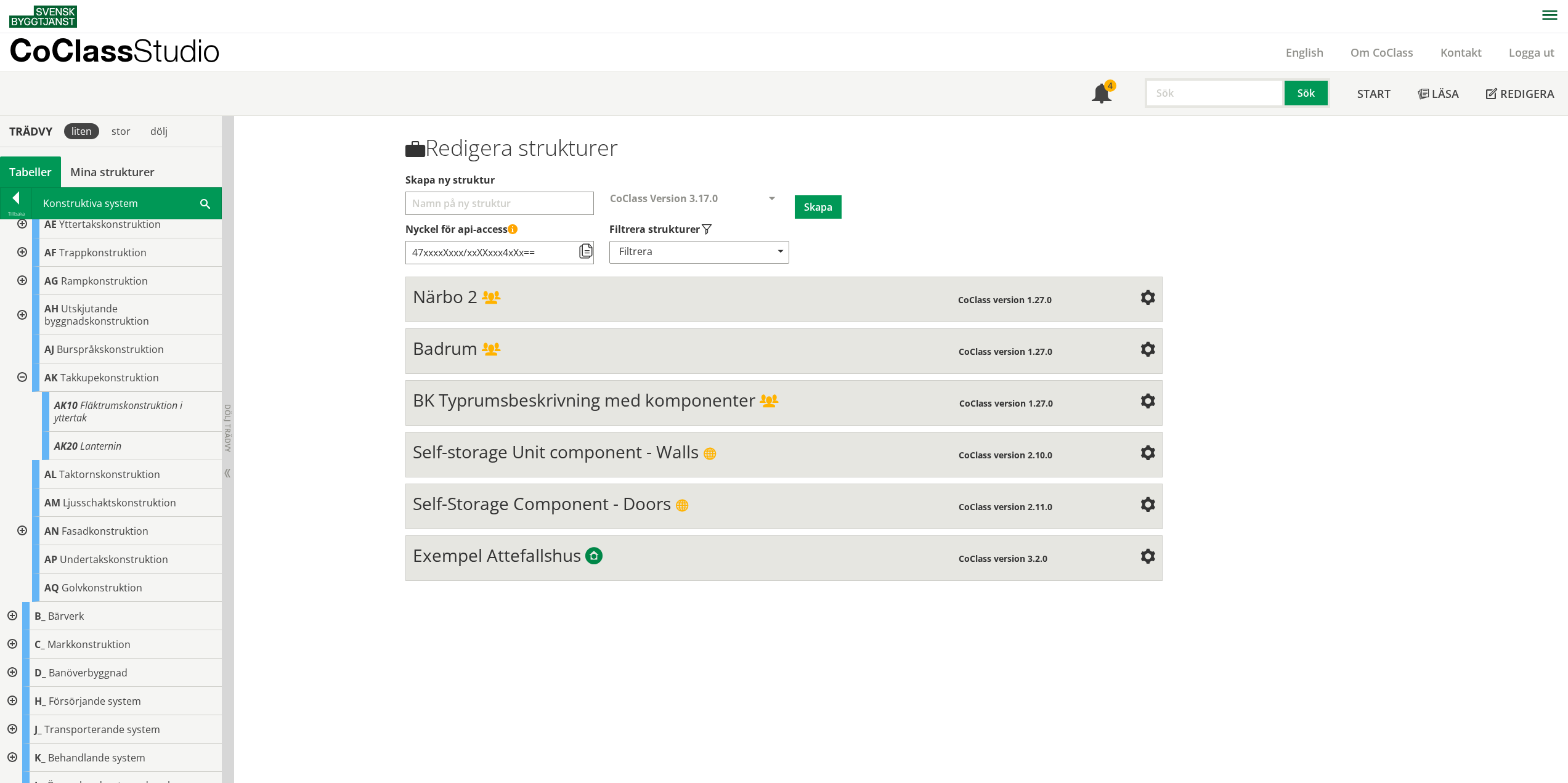
click at [23, 378] on div at bounding box center [21, 377] width 22 height 28
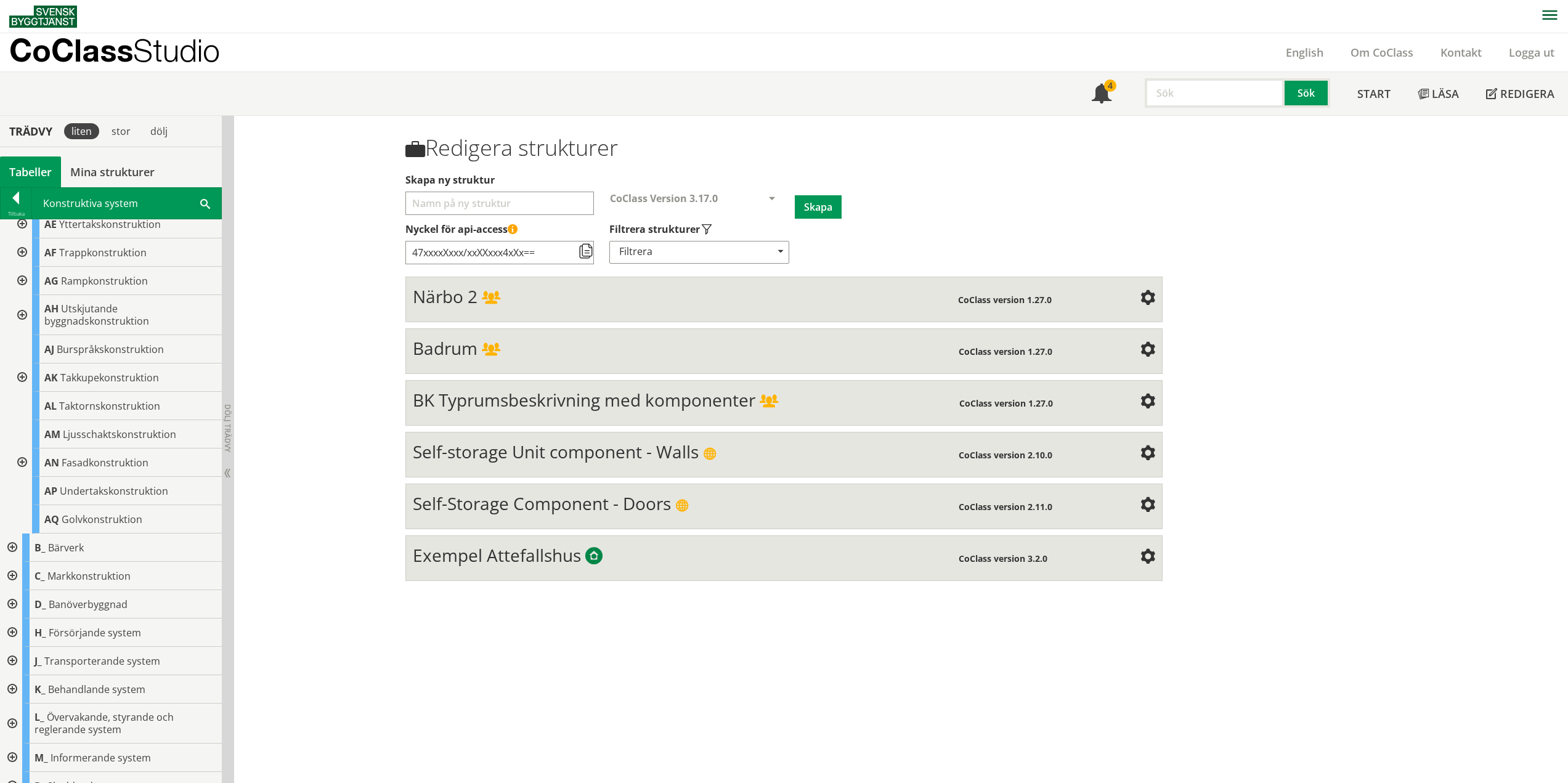
click at [21, 462] on div at bounding box center [21, 463] width 22 height 28
click at [23, 463] on div at bounding box center [21, 463] width 22 height 28
click at [25, 376] on div at bounding box center [21, 377] width 22 height 28
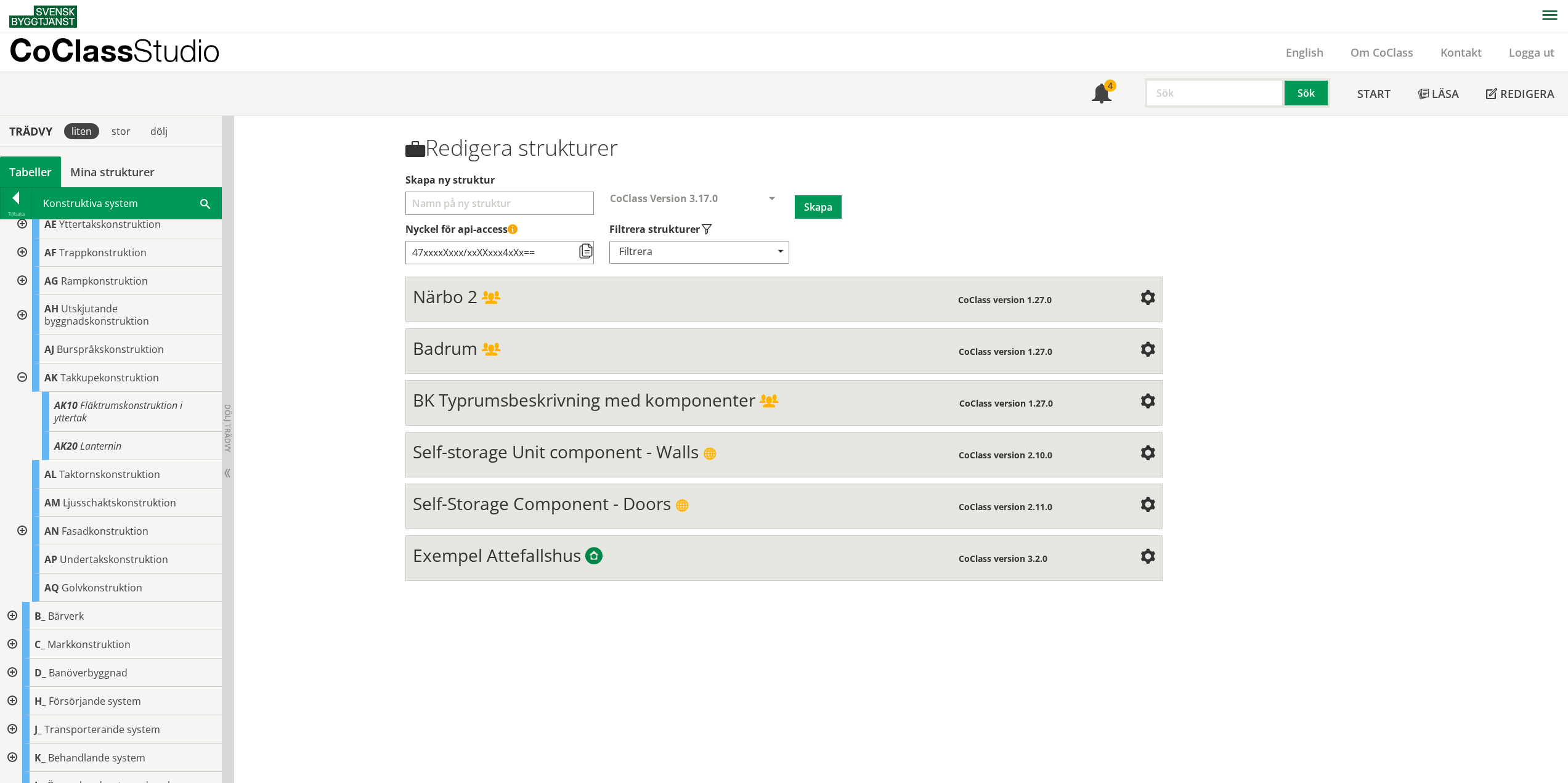
click at [25, 378] on div at bounding box center [21, 377] width 22 height 28
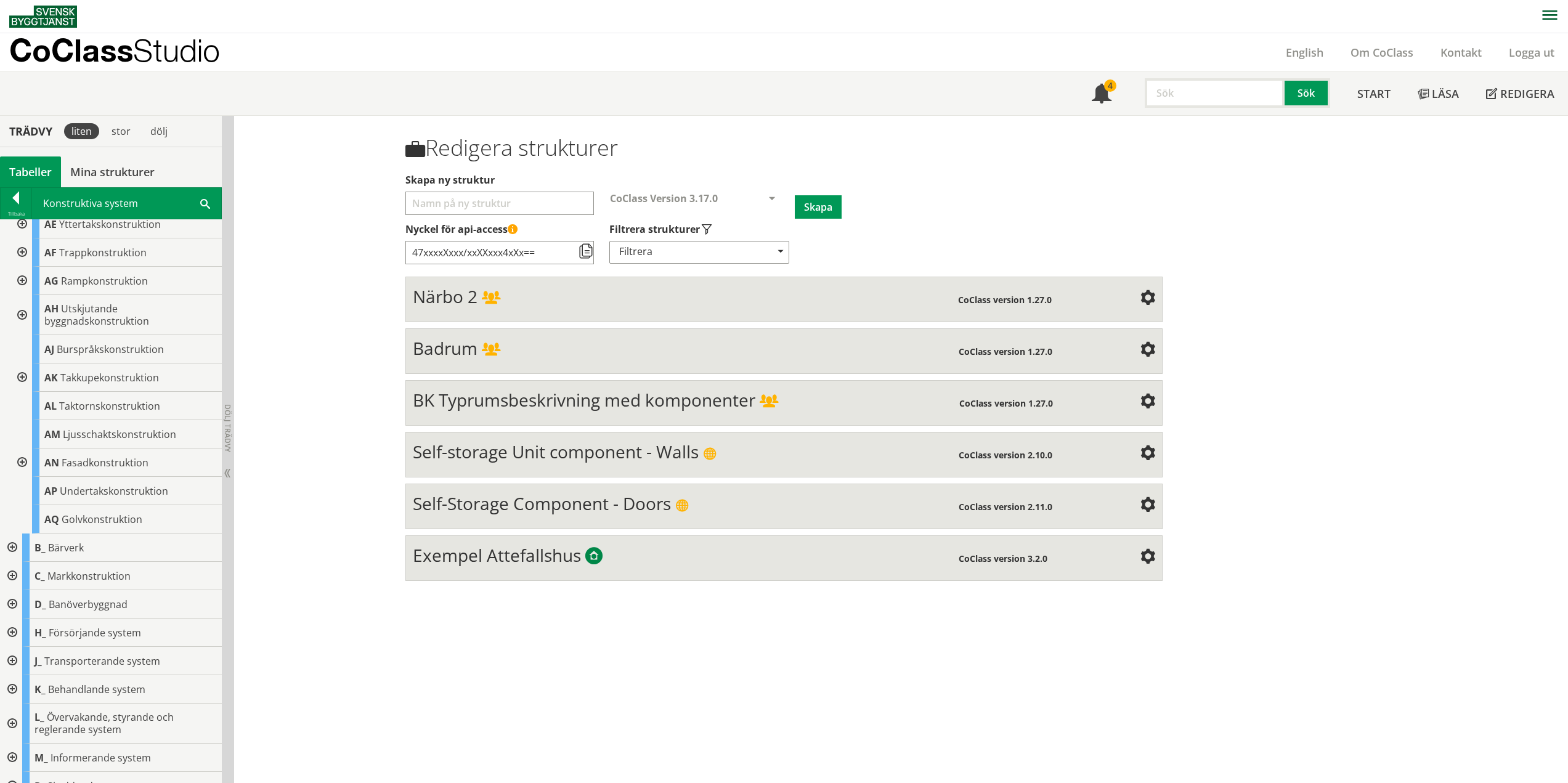
click at [24, 461] on div at bounding box center [21, 463] width 22 height 28
click at [25, 462] on div at bounding box center [21, 463] width 22 height 28
click at [23, 375] on div at bounding box center [21, 377] width 22 height 28
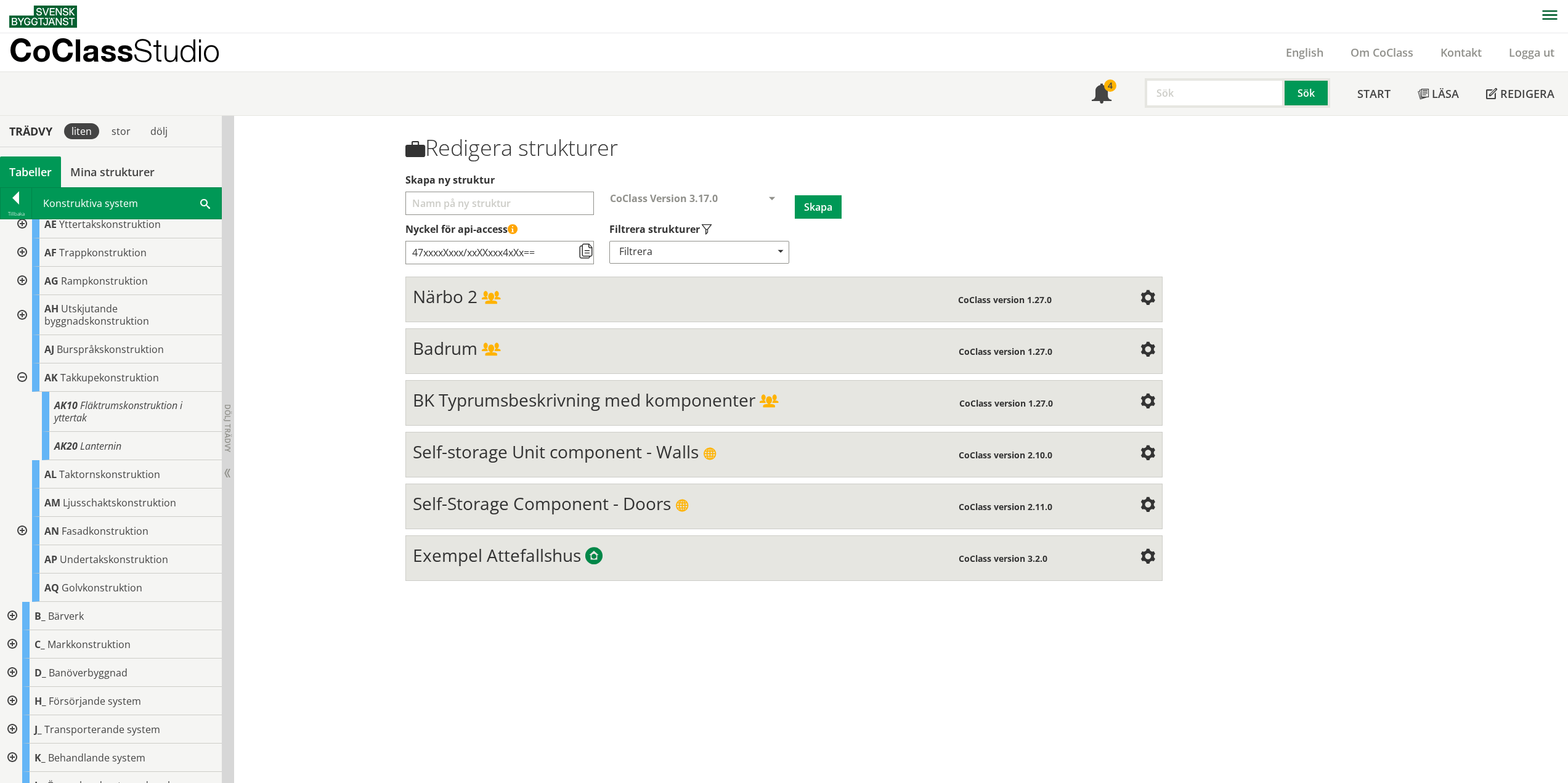
click at [25, 372] on div at bounding box center [21, 377] width 22 height 28
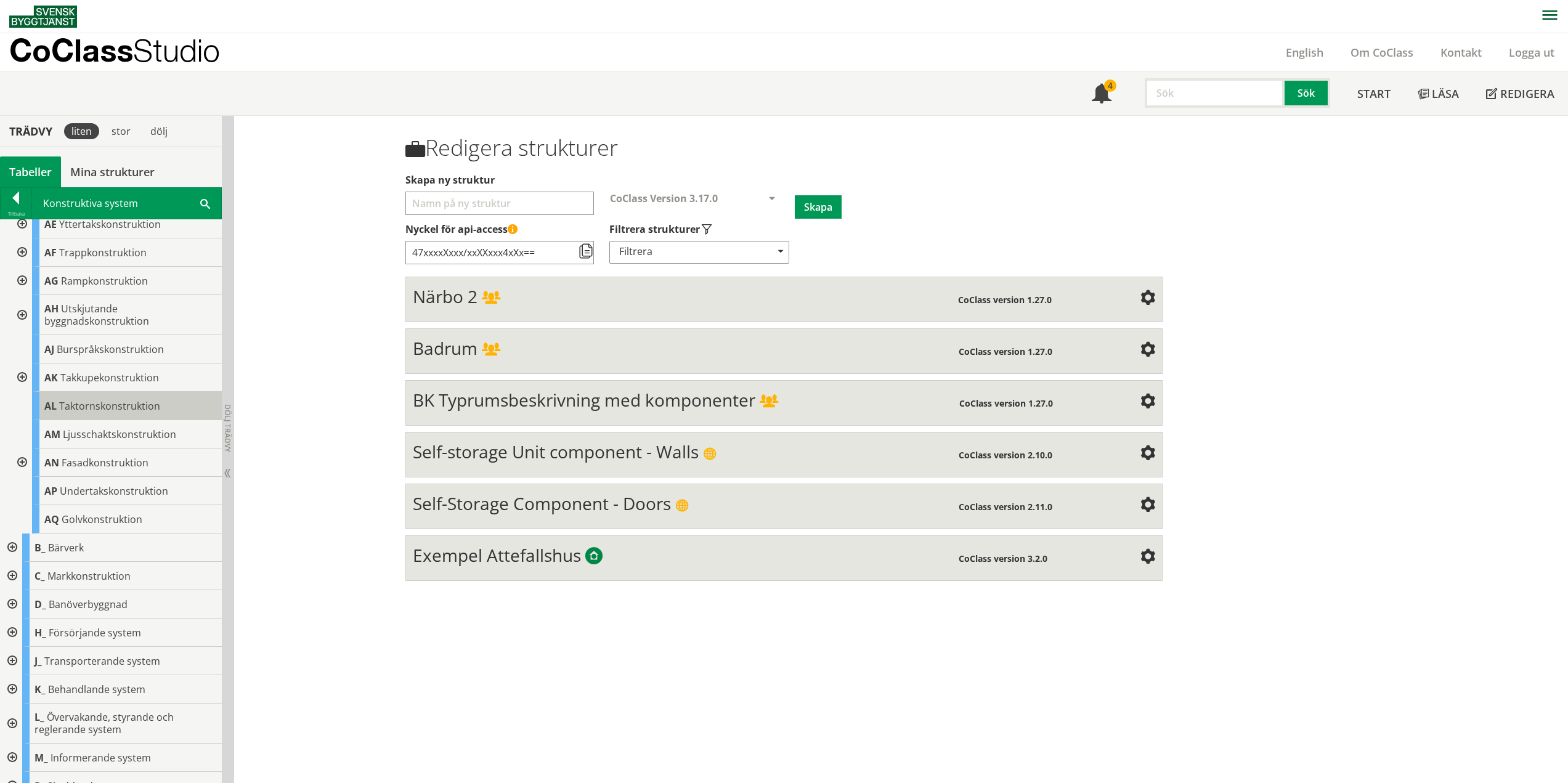
scroll to position [0, 0]
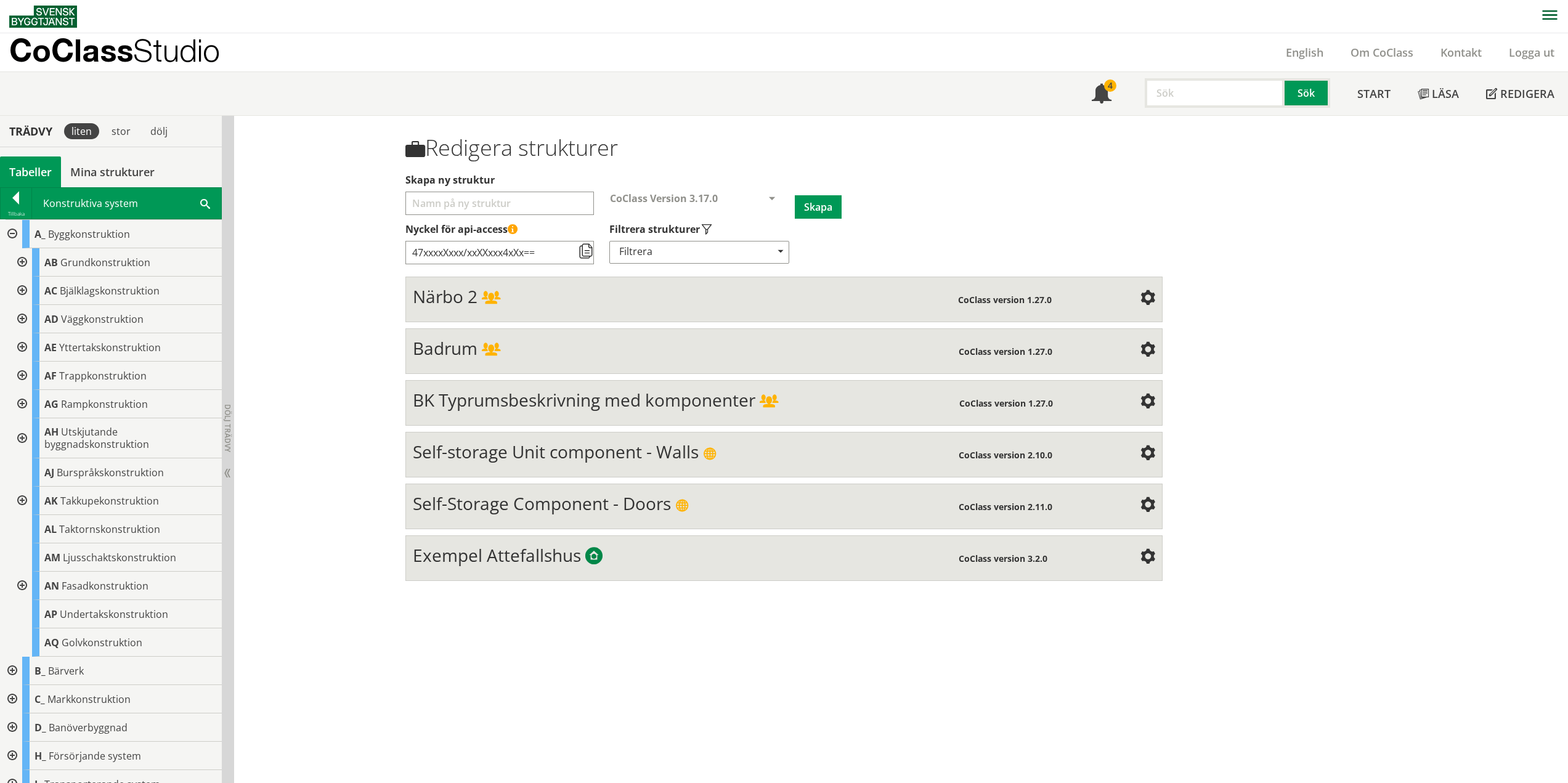
click at [18, 229] on div at bounding box center [11, 234] width 22 height 28
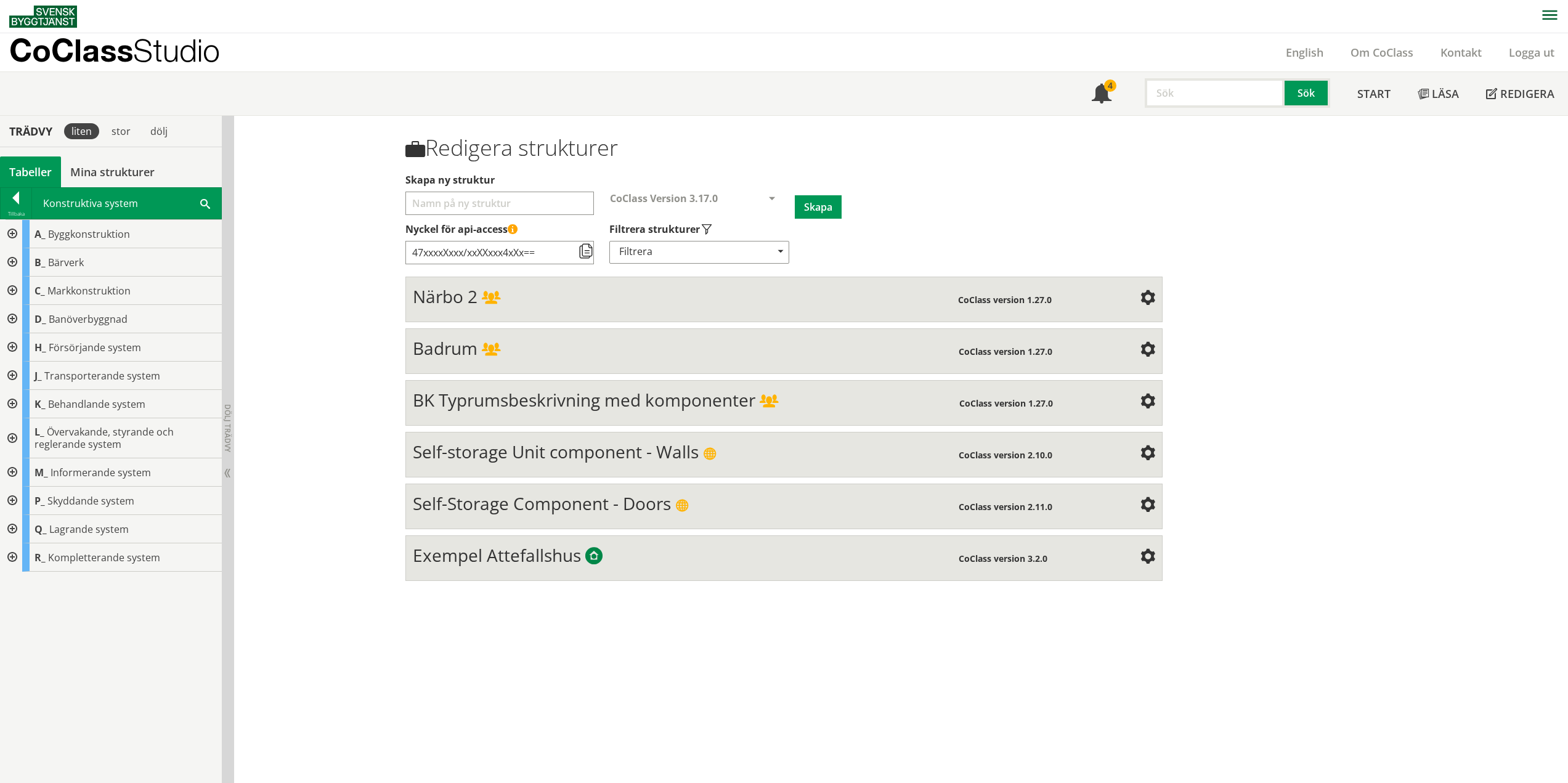
click at [14, 262] on div at bounding box center [11, 262] width 22 height 28
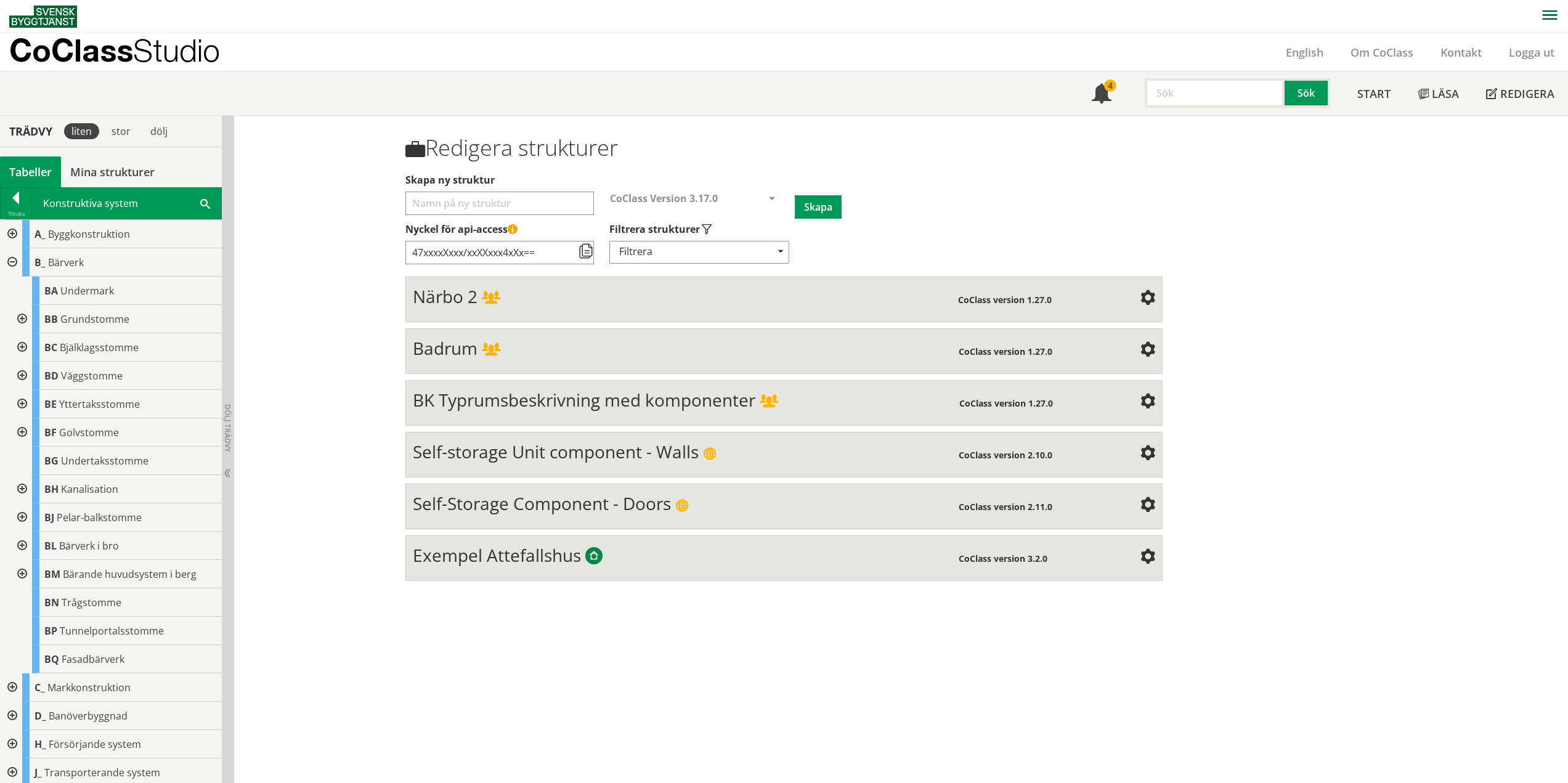
click at [25, 318] on div at bounding box center [21, 319] width 22 height 28
click at [34, 375] on div at bounding box center [31, 376] width 22 height 28
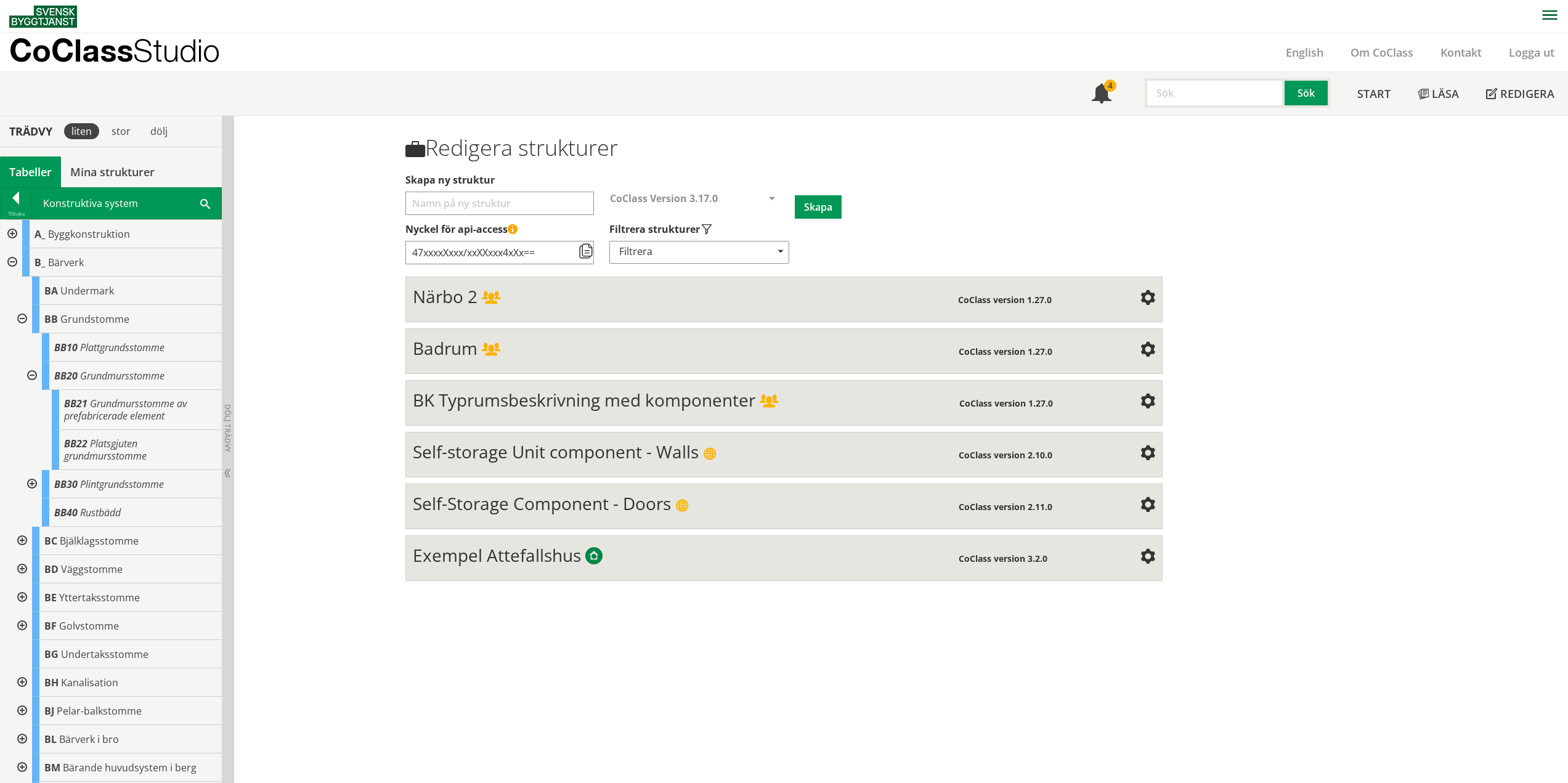
click at [36, 478] on div at bounding box center [31, 484] width 22 height 28
click at [14, 231] on div at bounding box center [11, 234] width 22 height 28
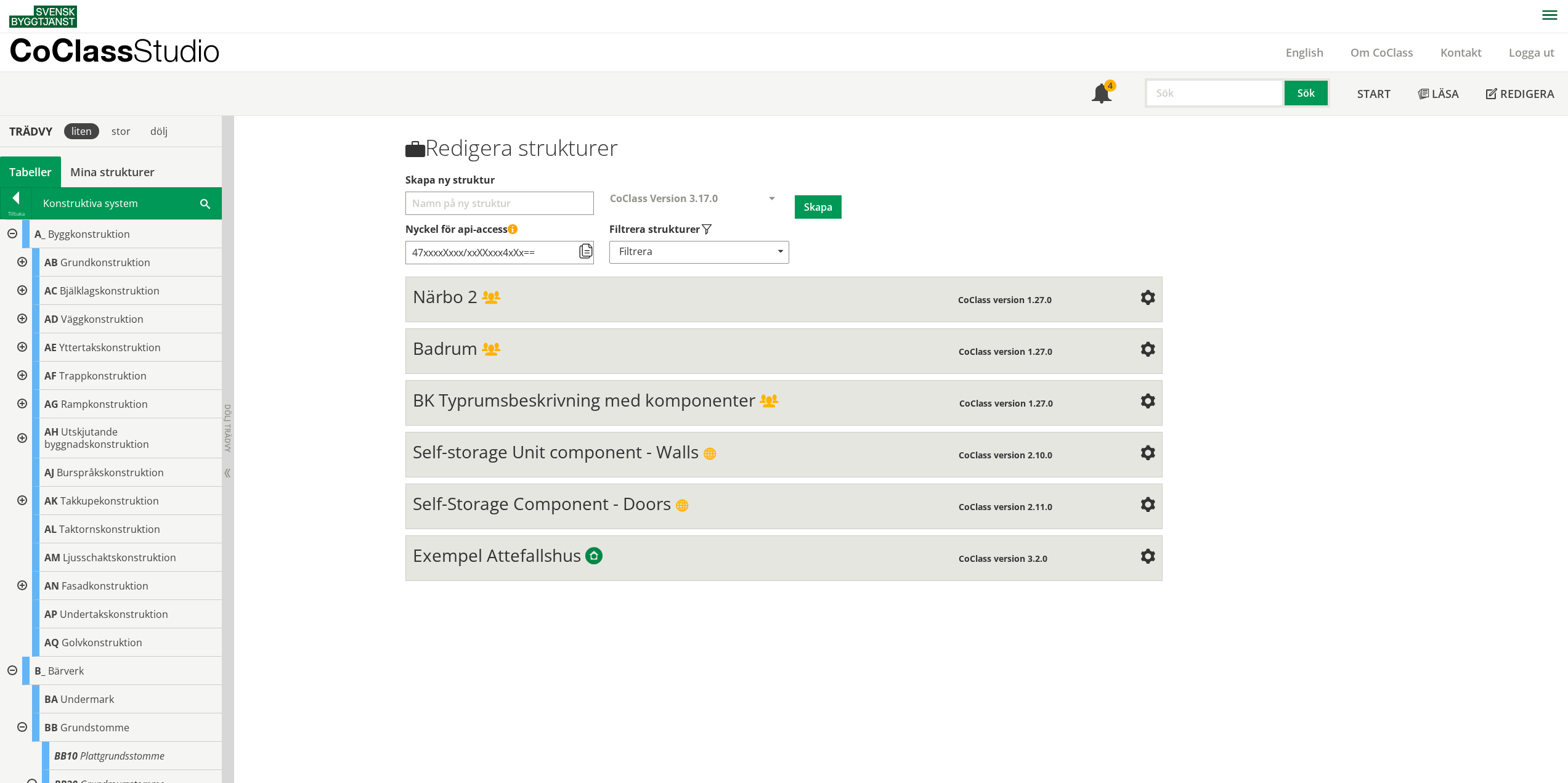
click at [19, 291] on div at bounding box center [21, 290] width 22 height 28
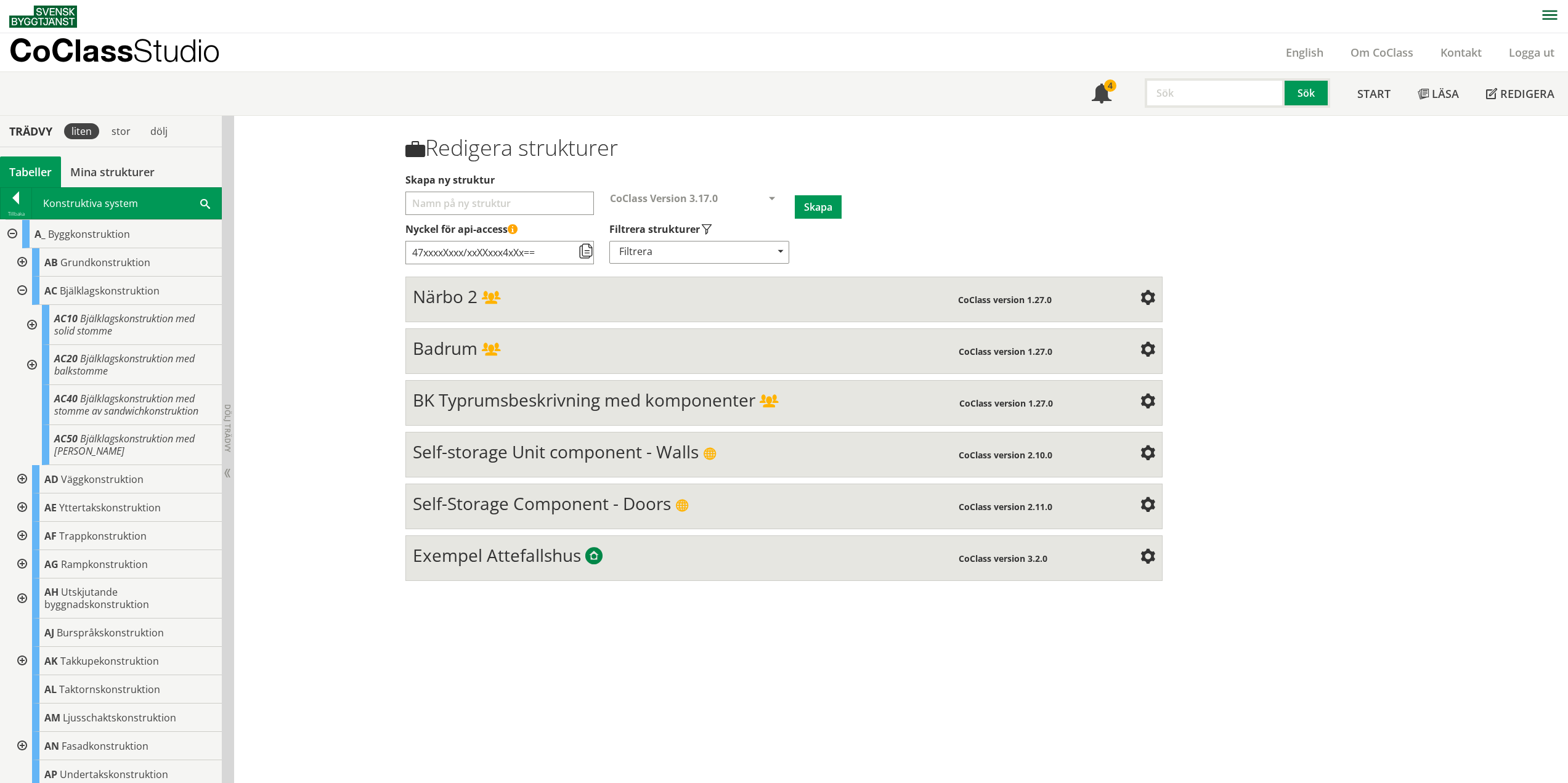
click at [30, 321] on div at bounding box center [31, 325] width 22 height 40
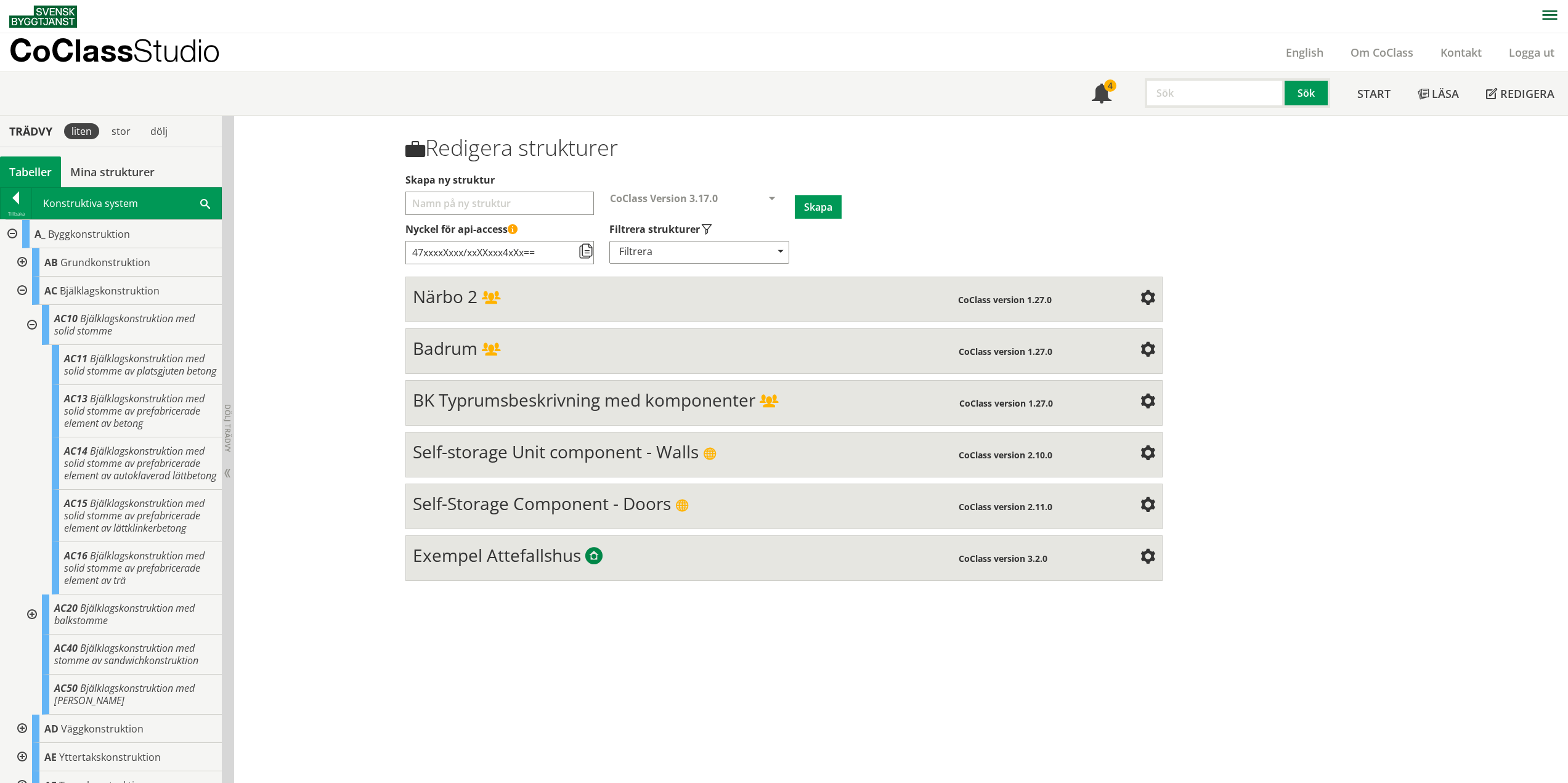
click at [31, 325] on div at bounding box center [31, 325] width 22 height 40
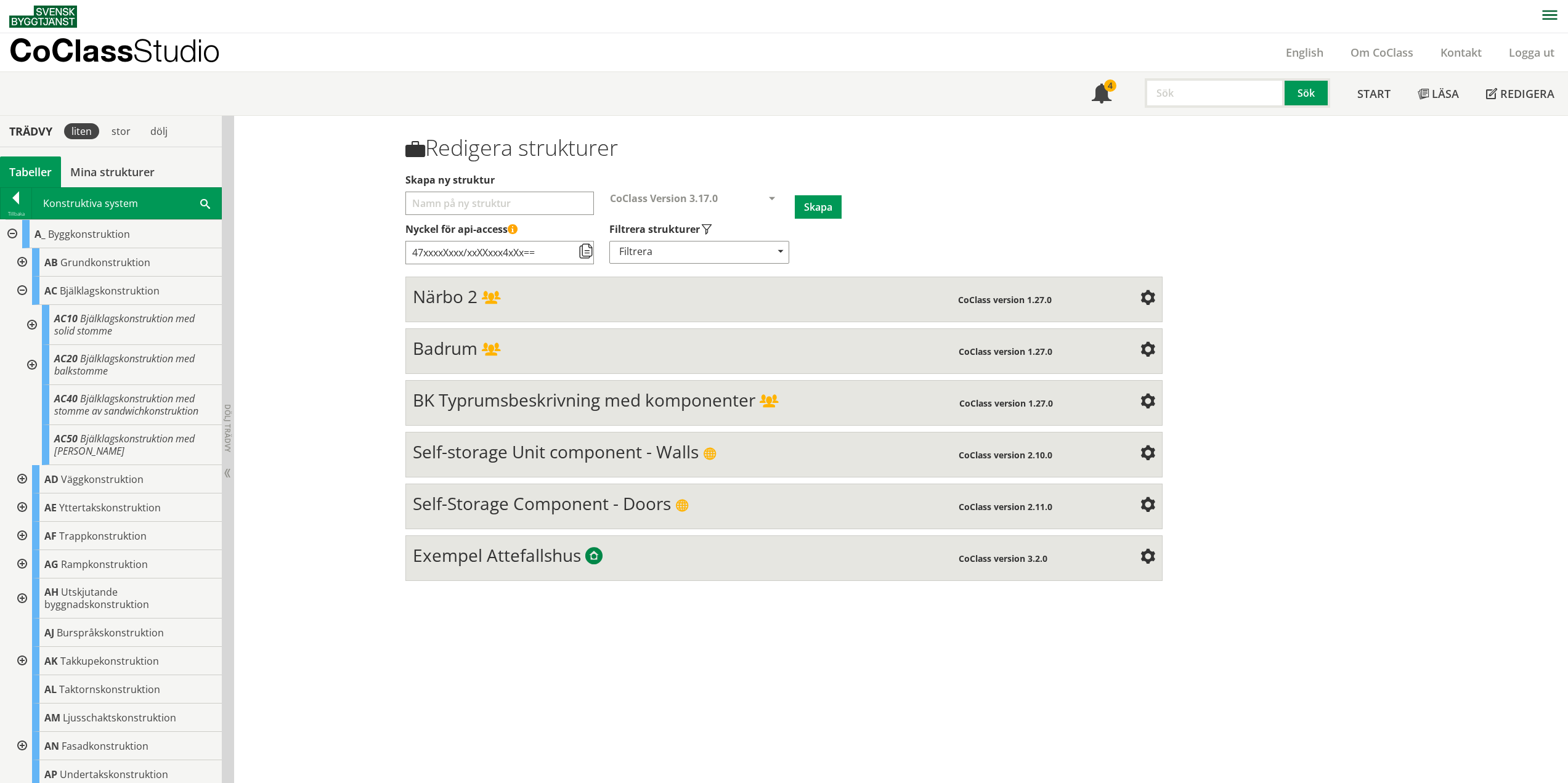
click at [17, 289] on div at bounding box center [21, 290] width 22 height 28
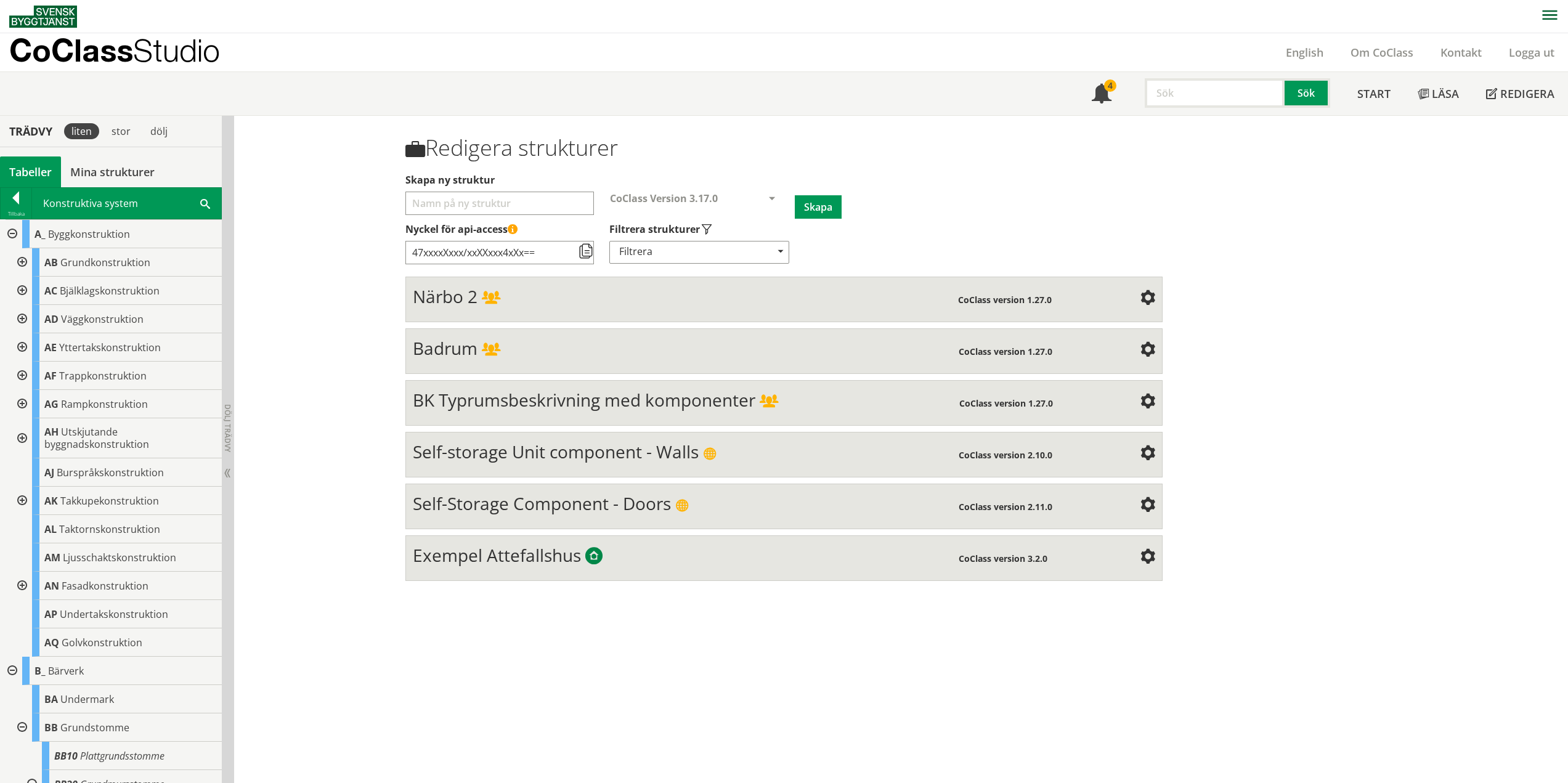
click at [14, 234] on div at bounding box center [11, 234] width 22 height 28
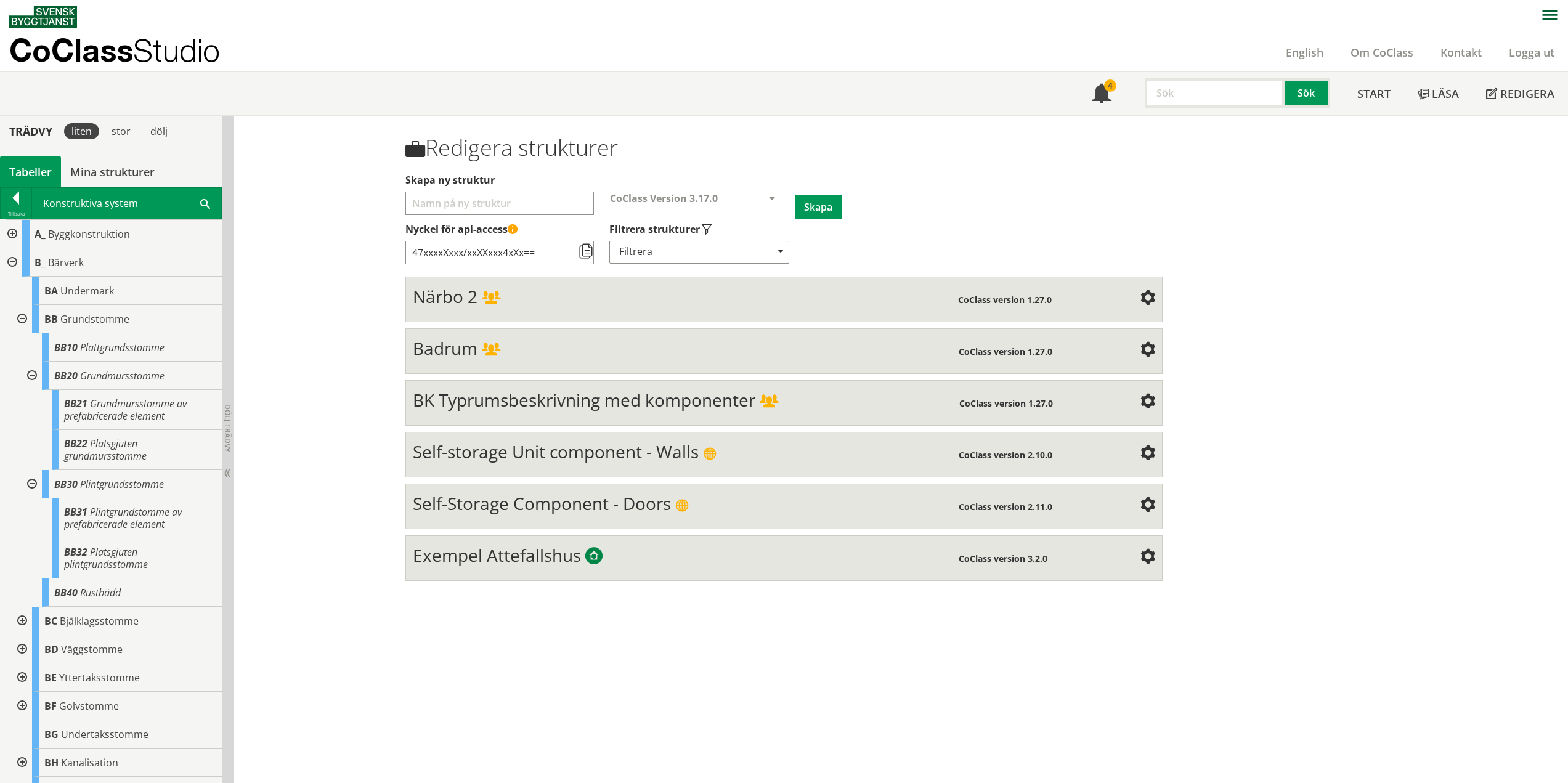
click at [33, 374] on div at bounding box center [31, 376] width 22 height 28
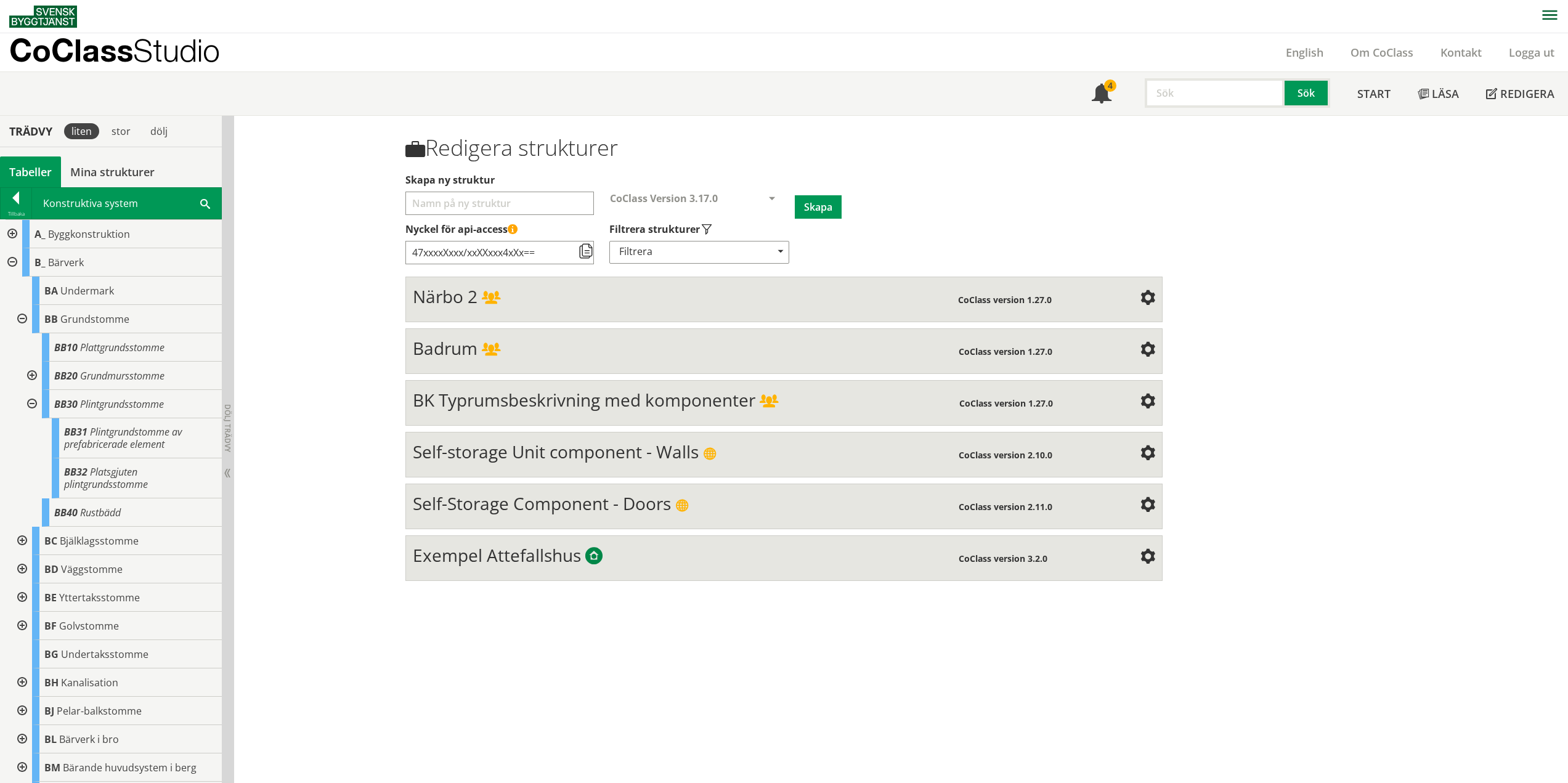
click at [33, 402] on div at bounding box center [31, 404] width 22 height 28
click at [22, 317] on div at bounding box center [21, 319] width 22 height 28
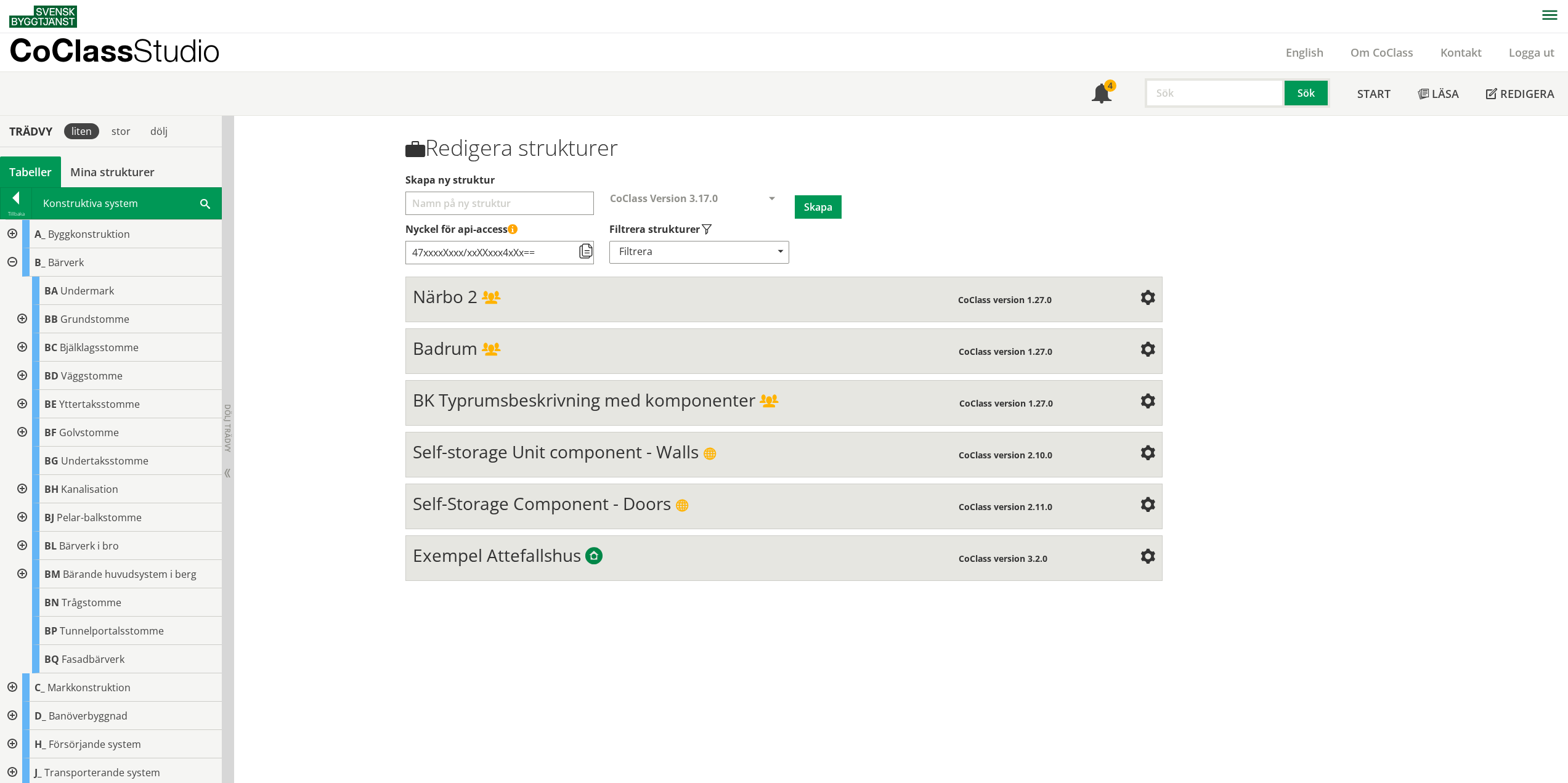
click at [18, 348] on div at bounding box center [21, 347] width 22 height 28
click at [28, 376] on div at bounding box center [31, 376] width 22 height 28
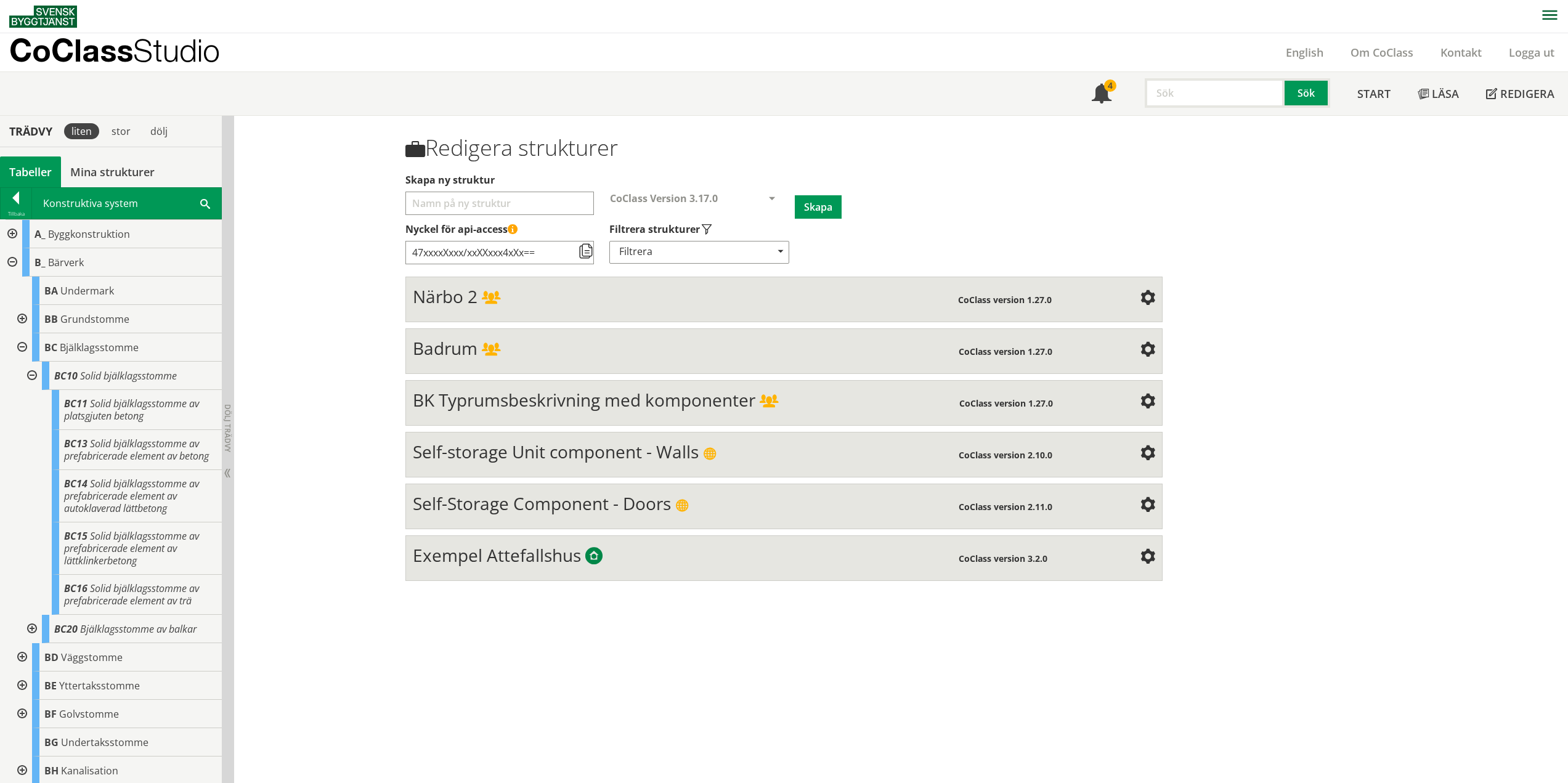
click at [31, 375] on div at bounding box center [31, 376] width 22 height 28
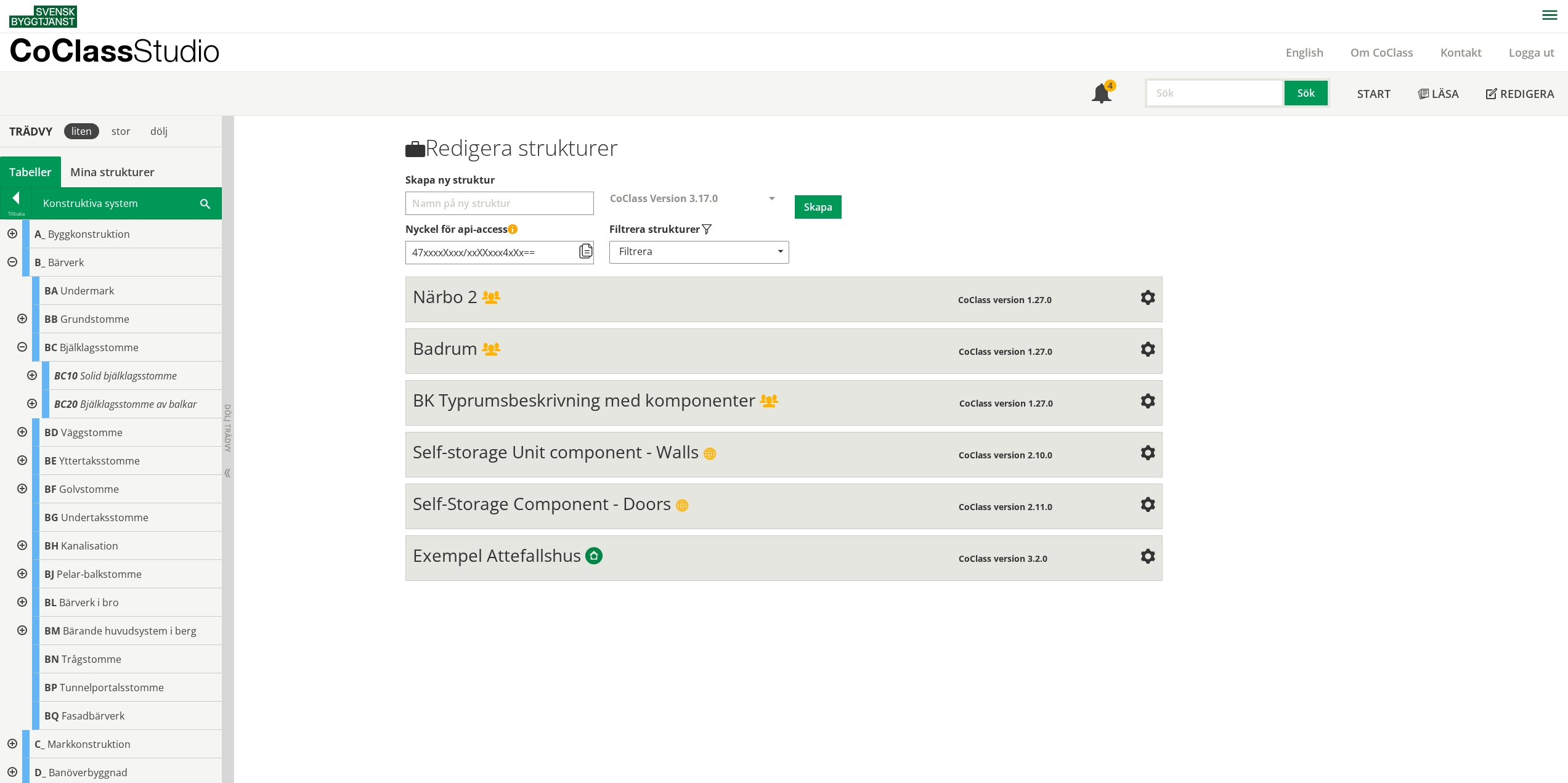
click at [30, 402] on div at bounding box center [31, 404] width 22 height 28
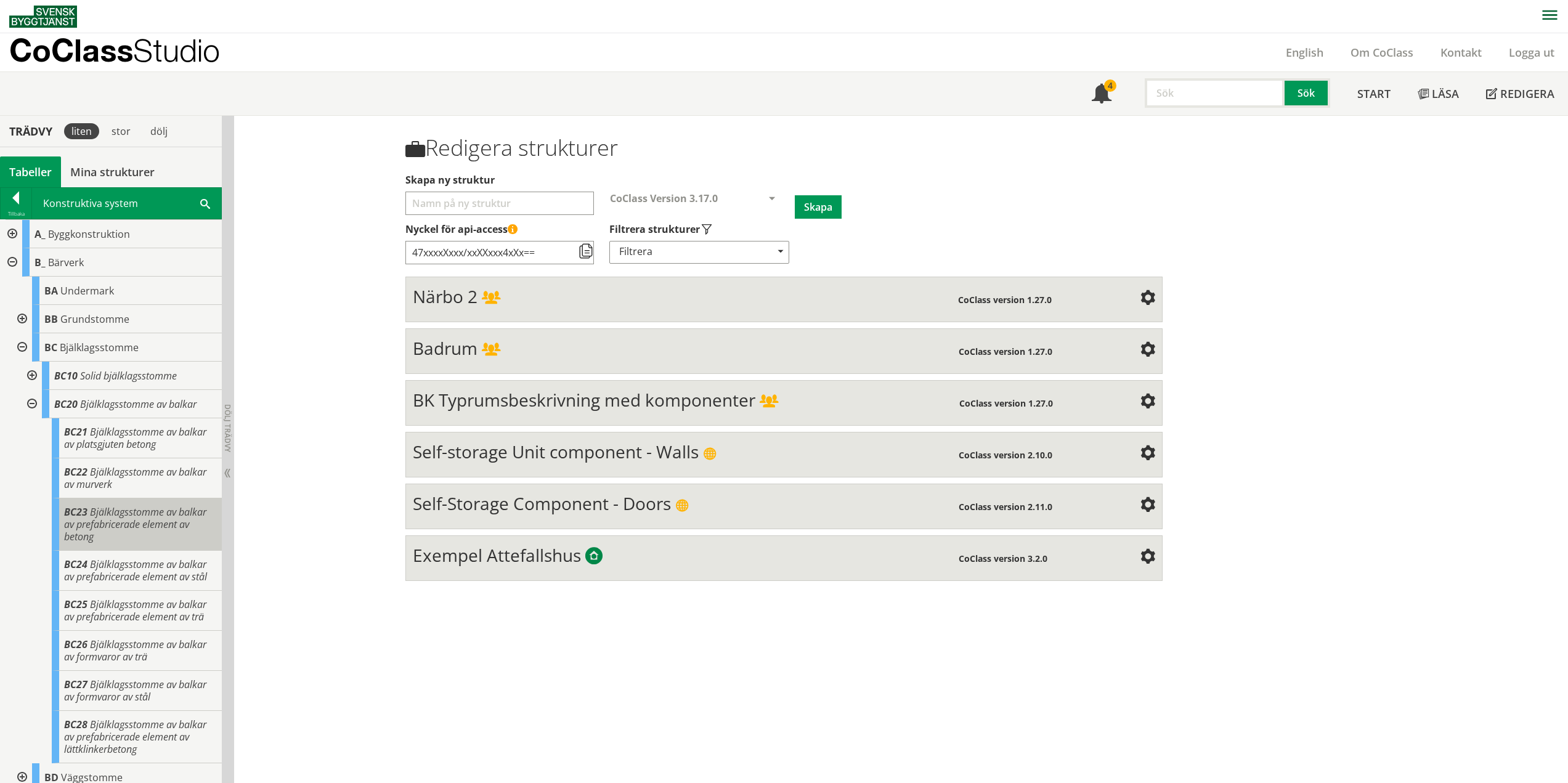
scroll to position [62, 0]
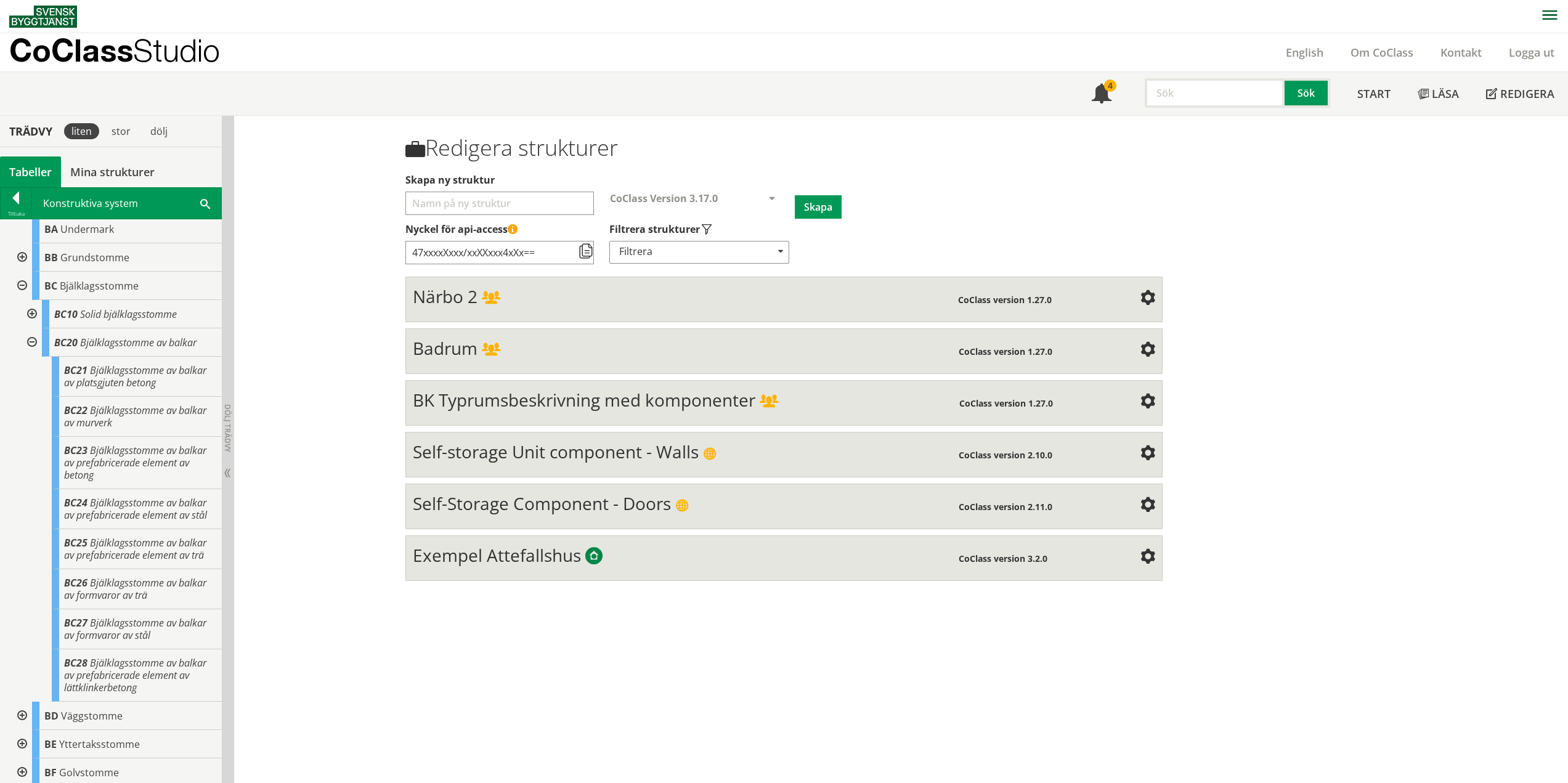
click at [30, 344] on div at bounding box center [31, 342] width 22 height 28
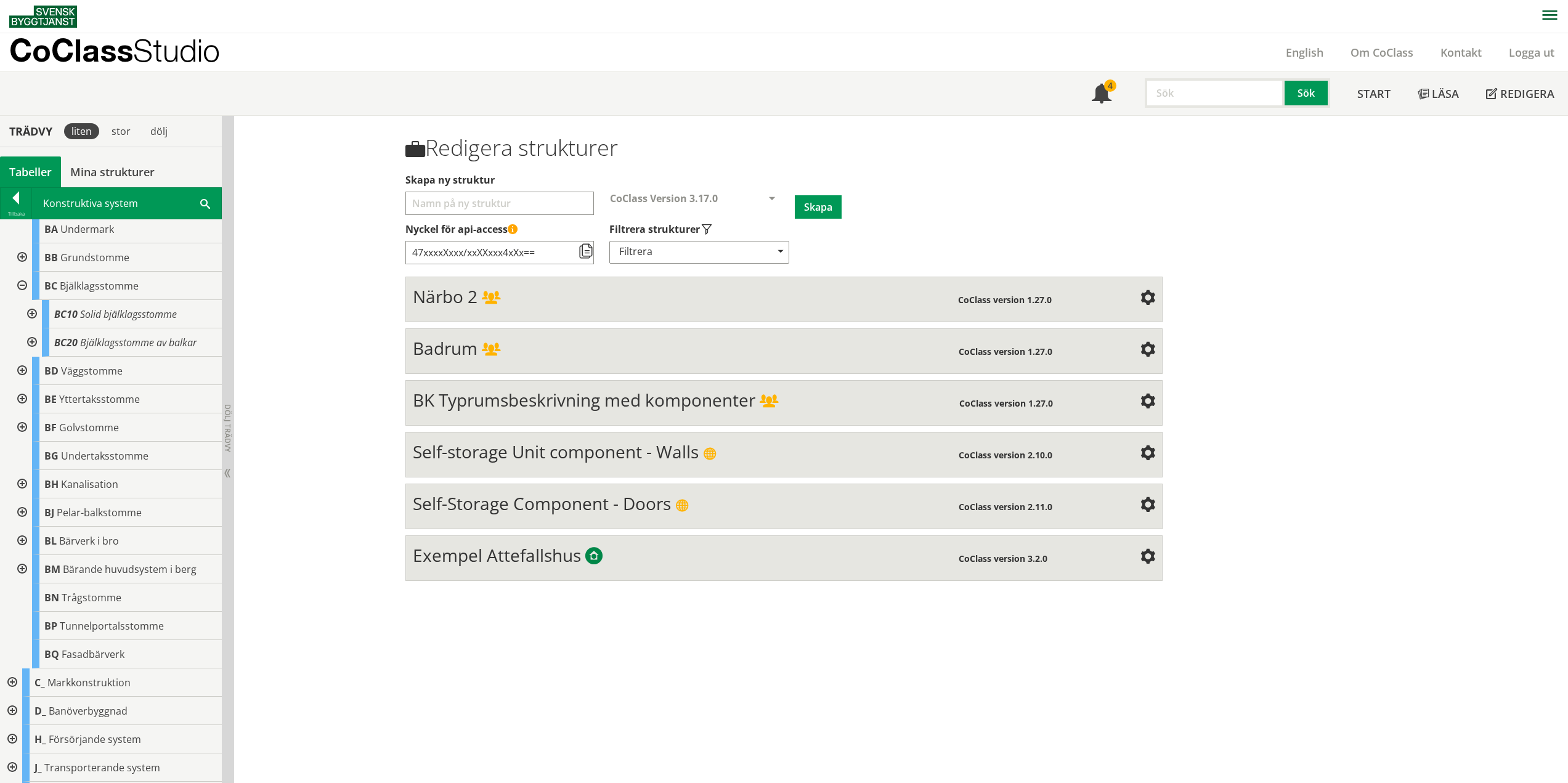
click at [23, 284] on div at bounding box center [21, 285] width 22 height 28
click at [27, 314] on div at bounding box center [21, 314] width 22 height 28
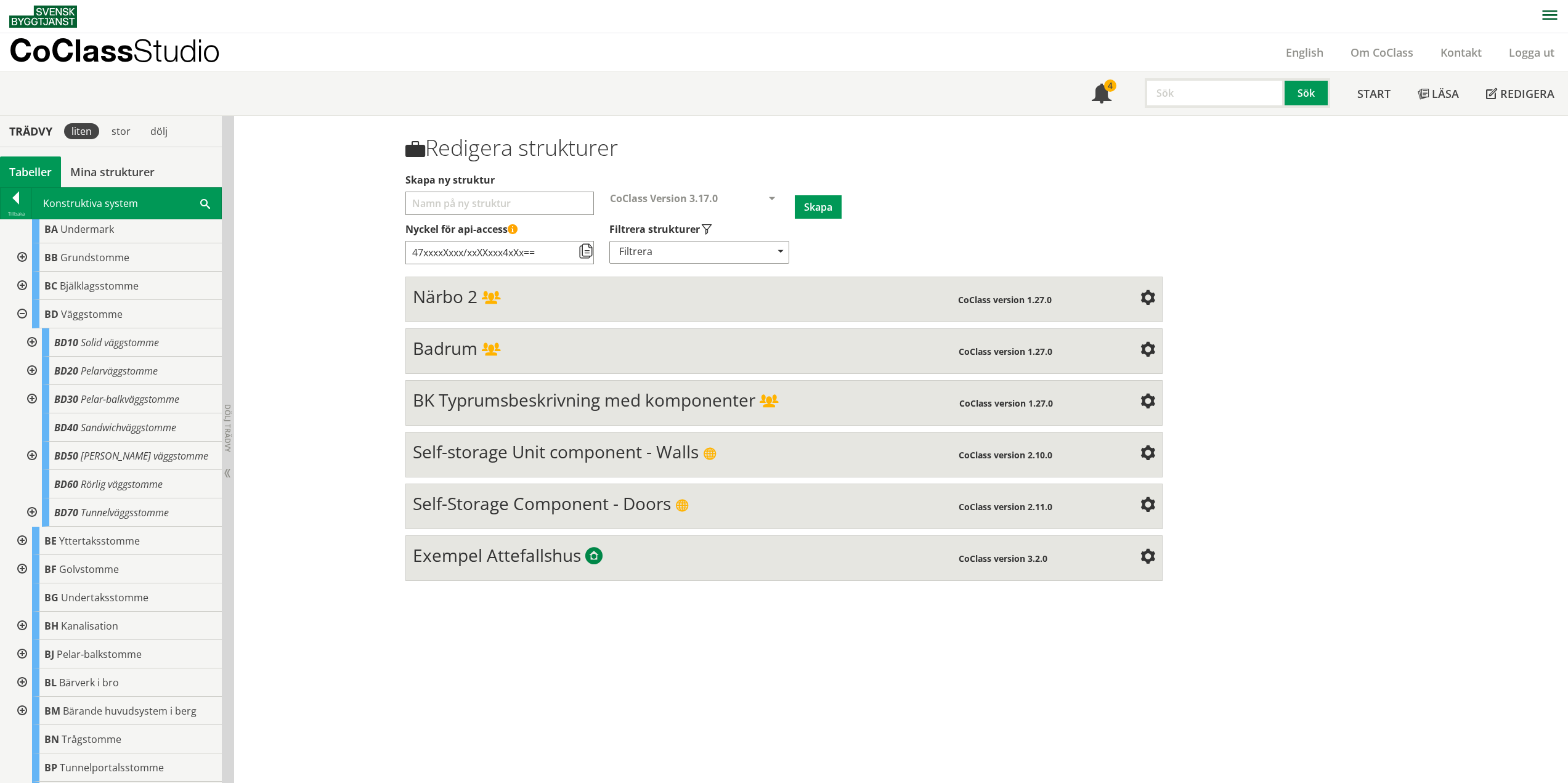
click at [30, 341] on div at bounding box center [31, 342] width 22 height 28
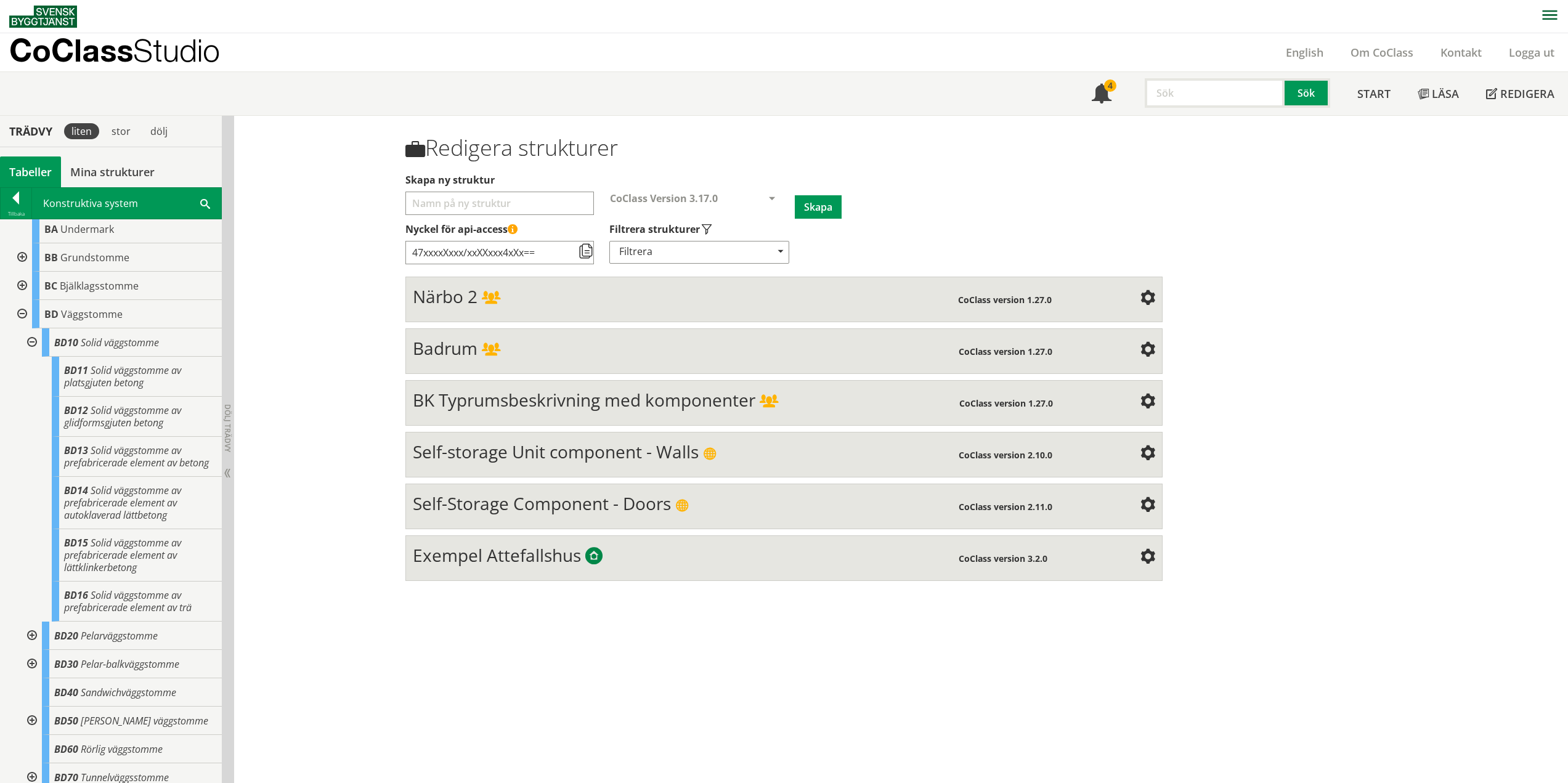
click at [32, 338] on div at bounding box center [31, 342] width 22 height 28
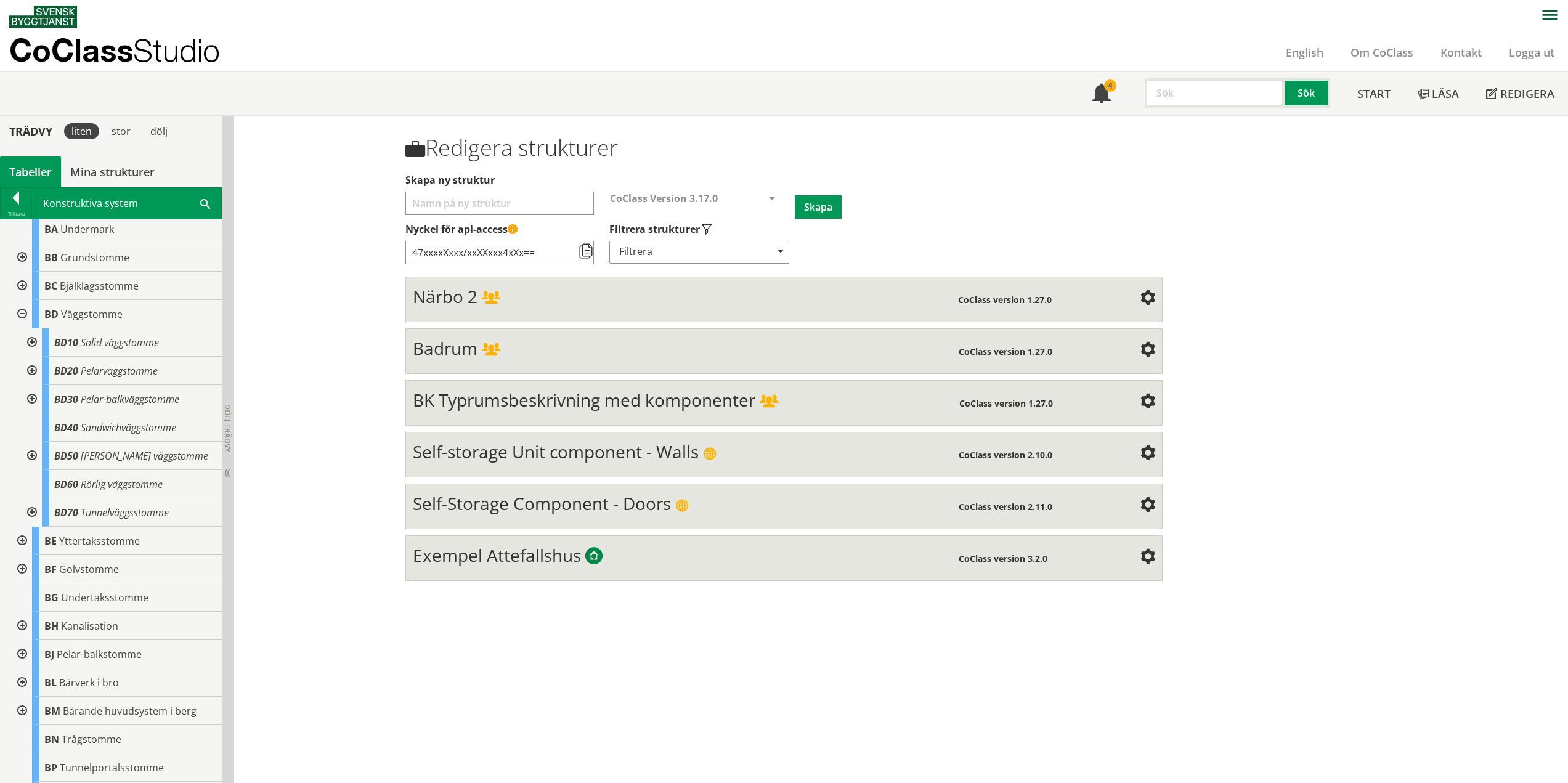
click at [32, 370] on div at bounding box center [31, 371] width 22 height 28
